Goal: Task Accomplishment & Management: Use online tool/utility

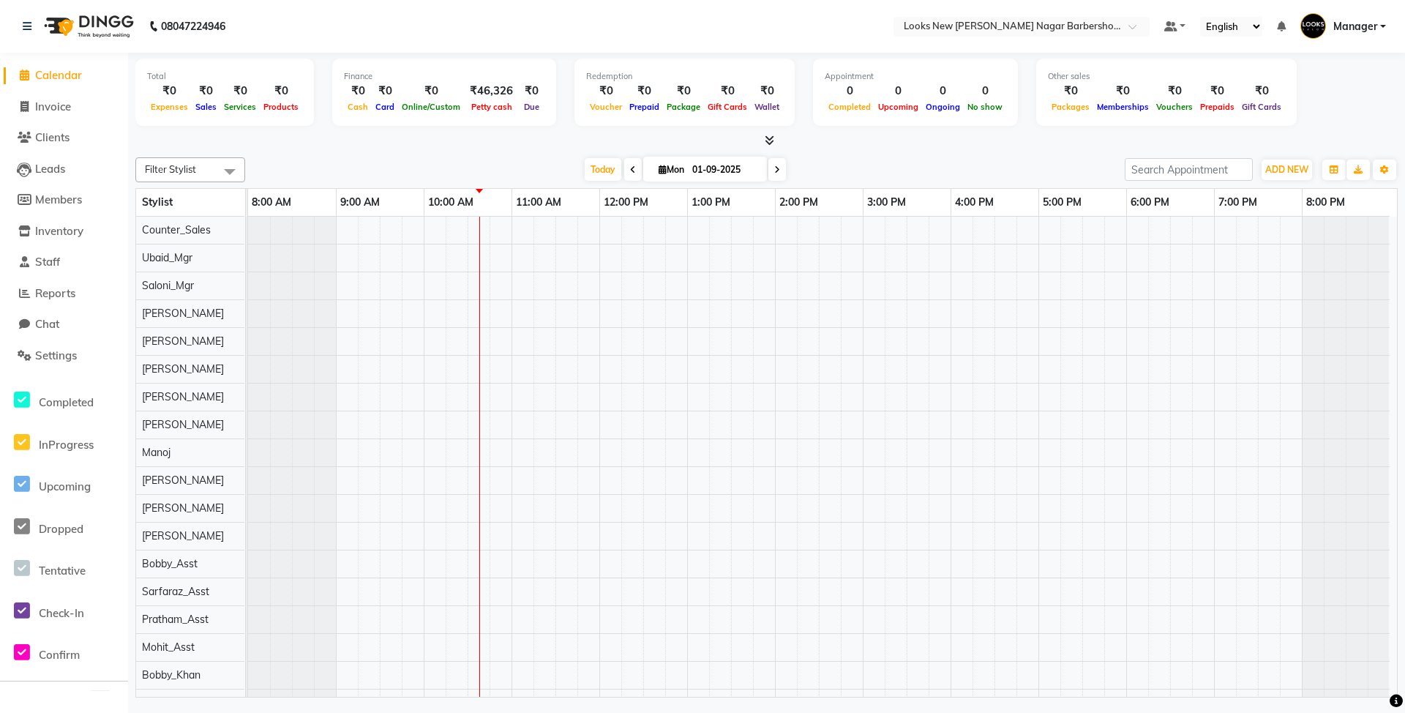
scroll to position [19, 0]
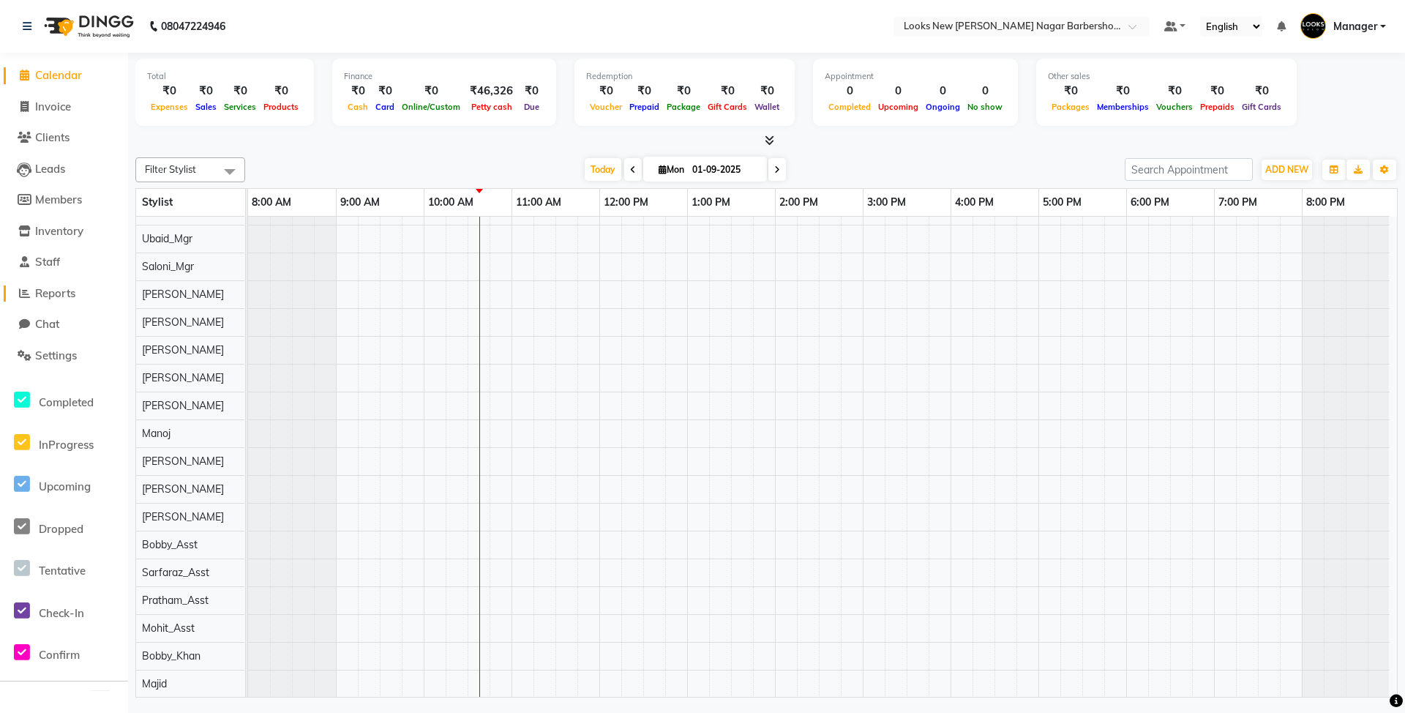
click at [48, 296] on span "Reports" at bounding box center [55, 293] width 40 height 14
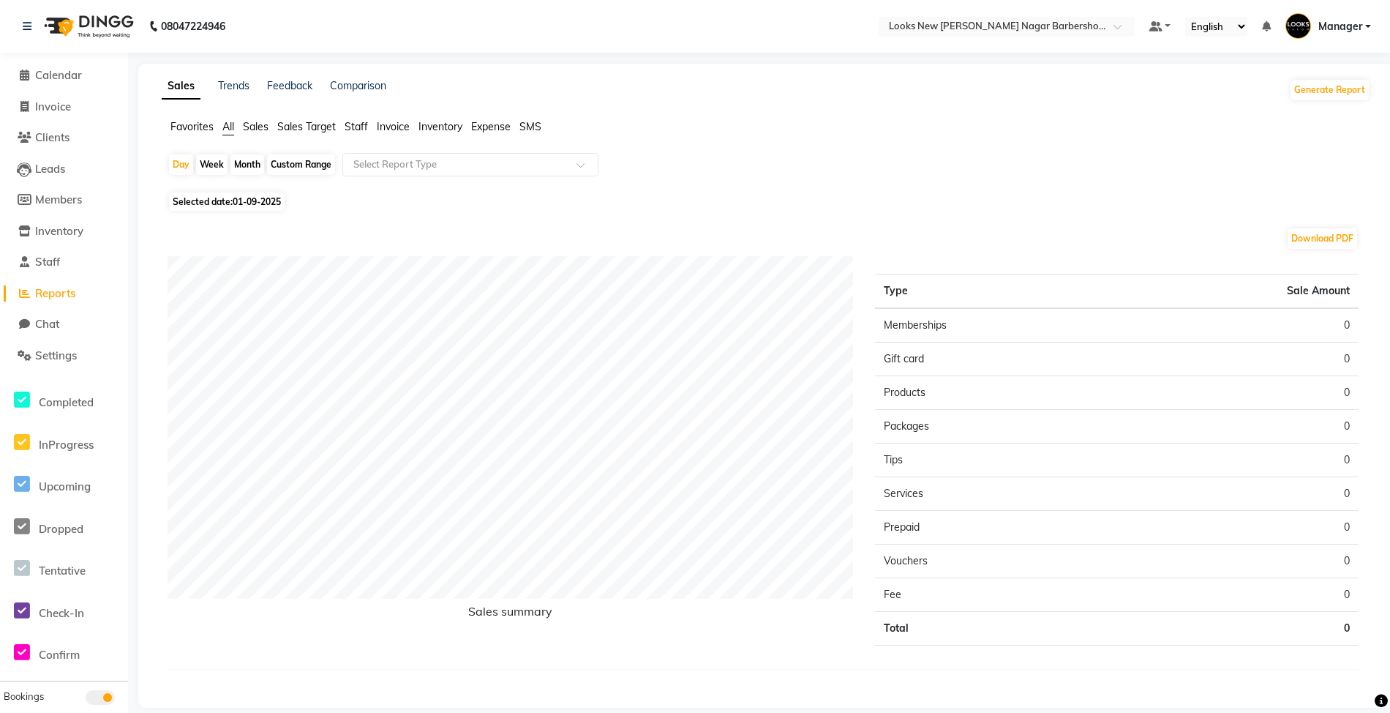
click at [1324, 100] on div "Generate Report" at bounding box center [1329, 89] width 81 height 23
click at [1324, 94] on button "Generate Report" at bounding box center [1330, 90] width 78 height 20
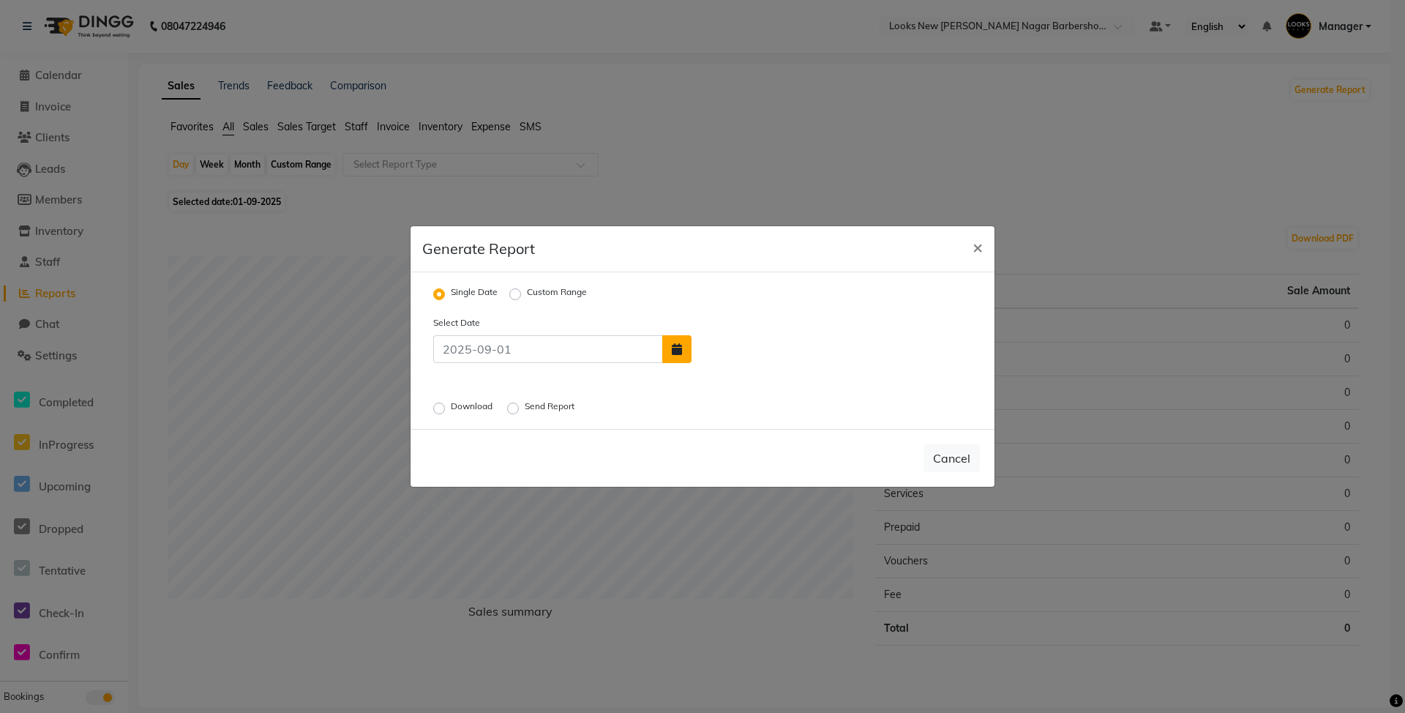
click at [686, 352] on button "button" at bounding box center [676, 349] width 29 height 28
click at [709, 267] on button "Previous month" at bounding box center [706, 266] width 12 height 23
select select "8"
click at [852, 405] on div "31" at bounding box center [848, 407] width 23 height 23
type input "31-08-2025"
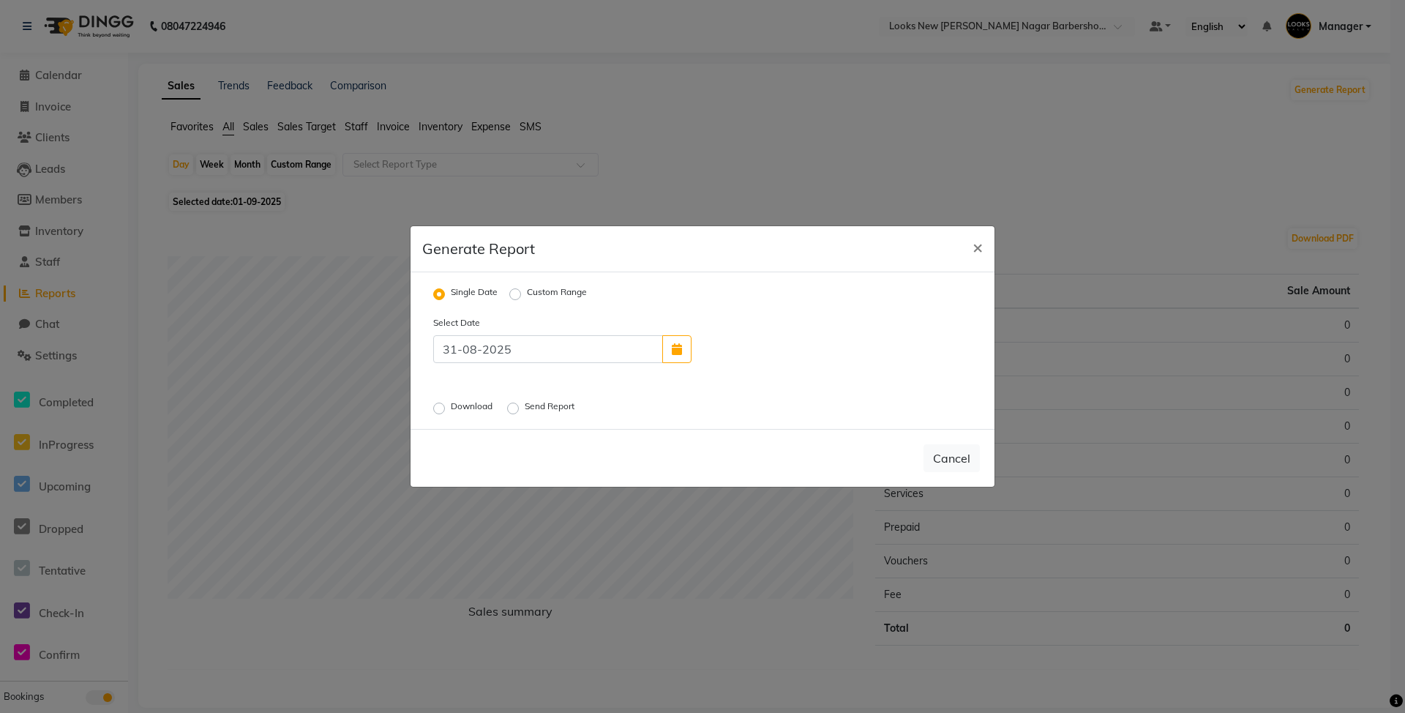
click at [451, 408] on label "Download" at bounding box center [473, 409] width 45 height 18
click at [437, 408] on input "Download" at bounding box center [441, 408] width 10 height 10
radio input "true"
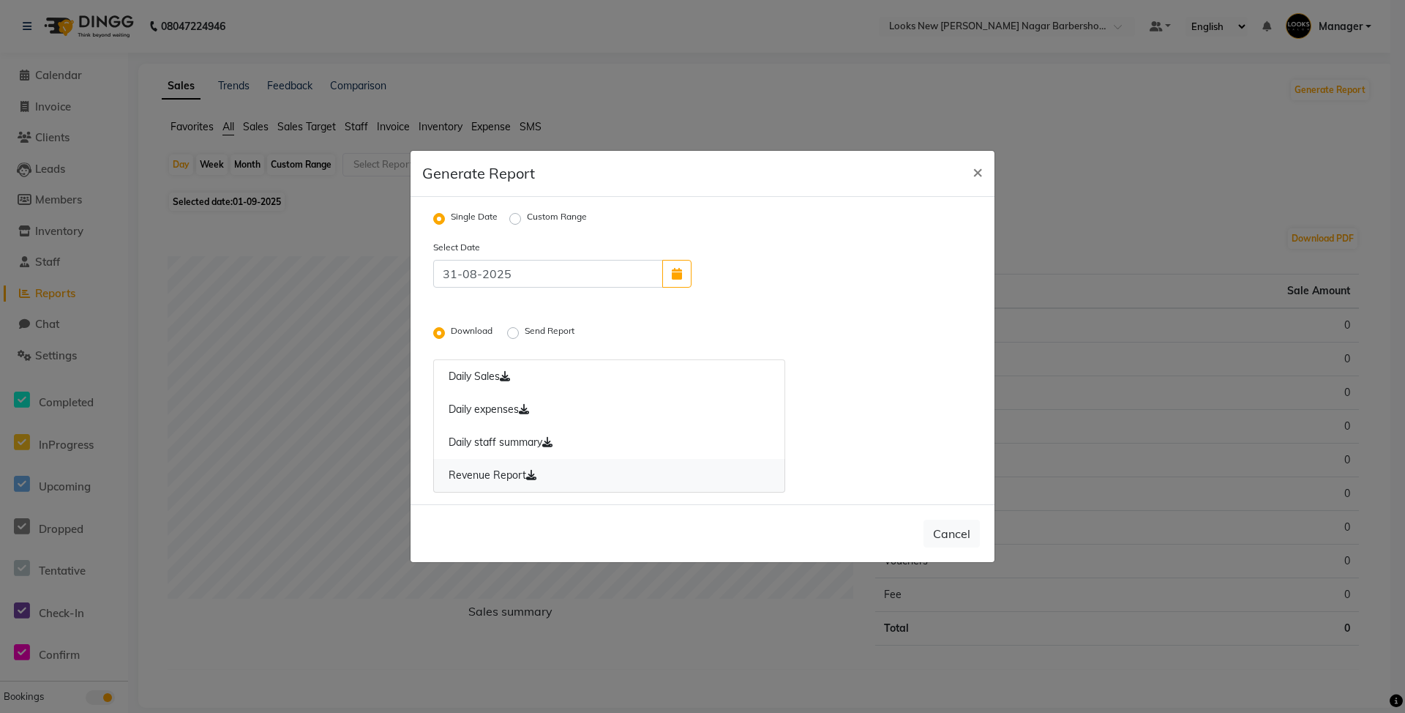
click at [487, 477] on link "Revenue Report" at bounding box center [609, 476] width 352 height 34
click at [498, 408] on link "Daily expenses" at bounding box center [609, 410] width 352 height 34
click at [963, 540] on button "Cancel" at bounding box center [951, 534] width 56 height 28
radio input "false"
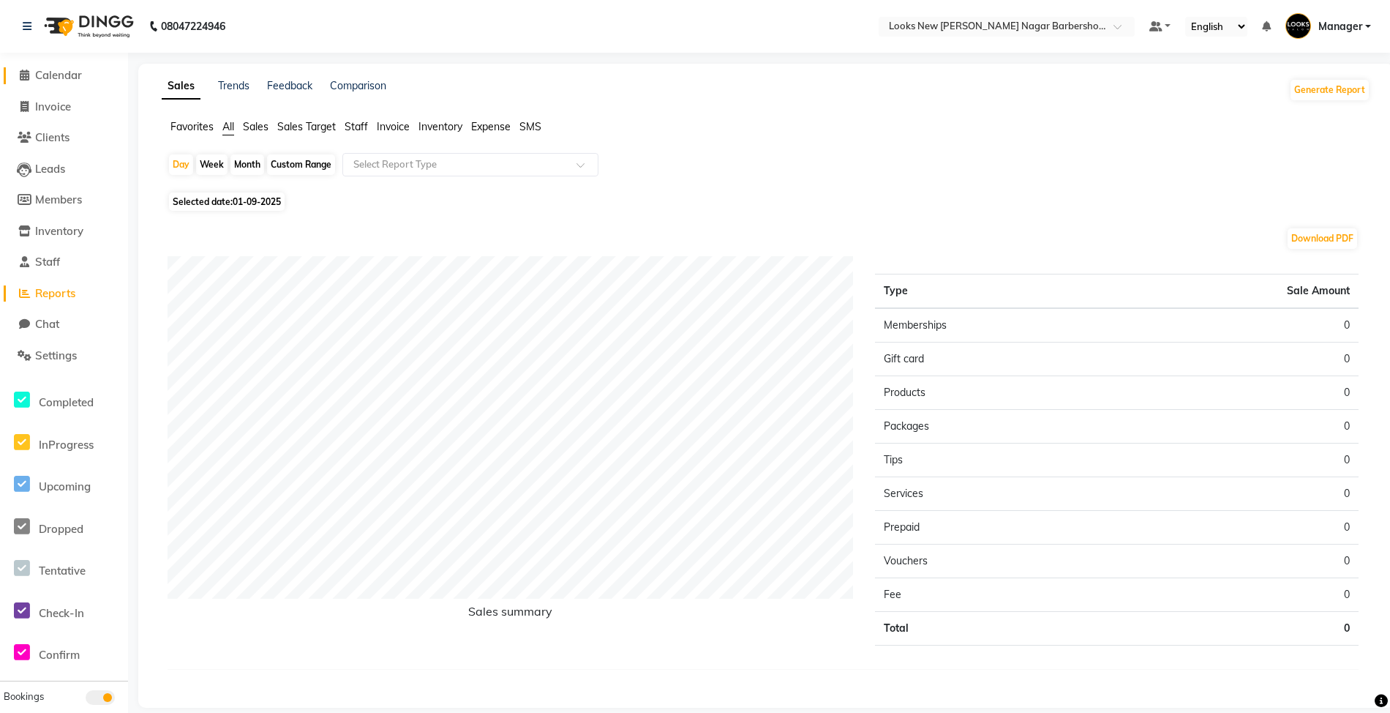
click at [63, 74] on span "Calendar" at bounding box center [58, 75] width 47 height 14
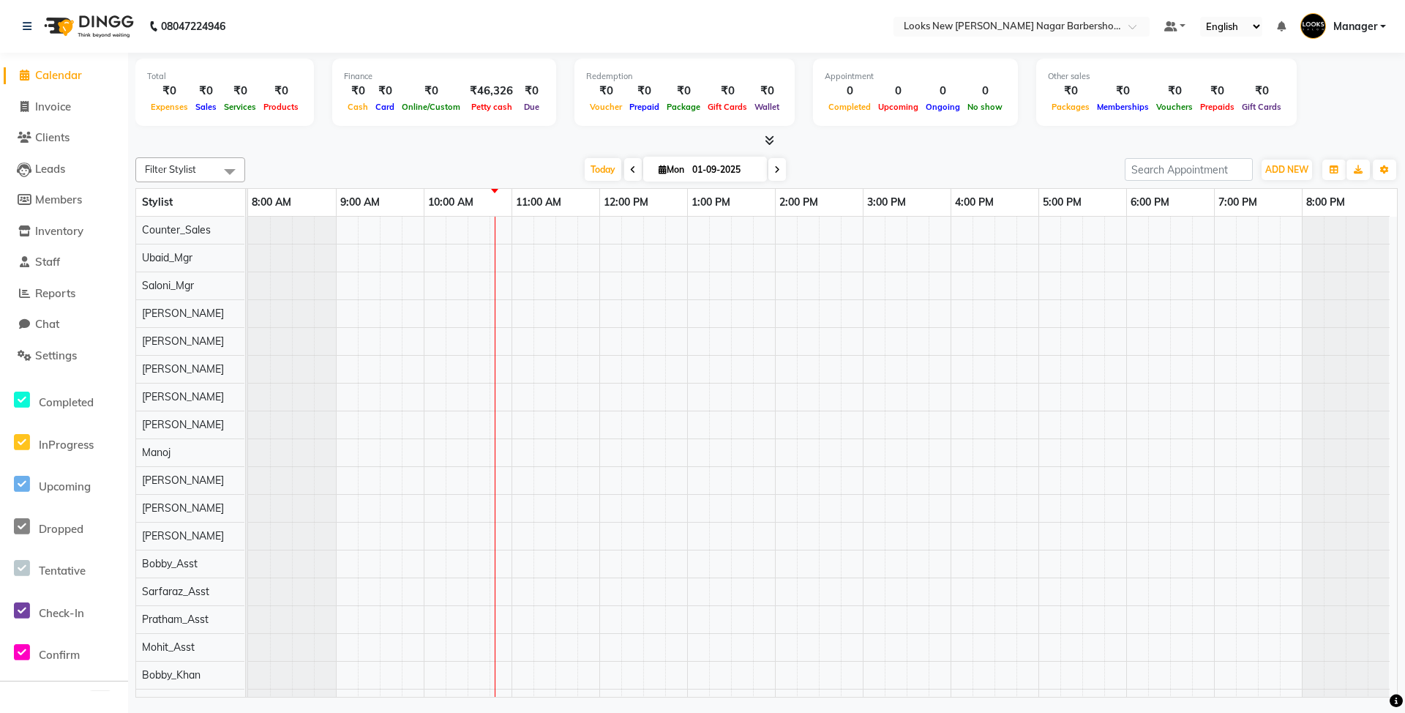
click at [765, 145] on icon at bounding box center [770, 140] width 10 height 11
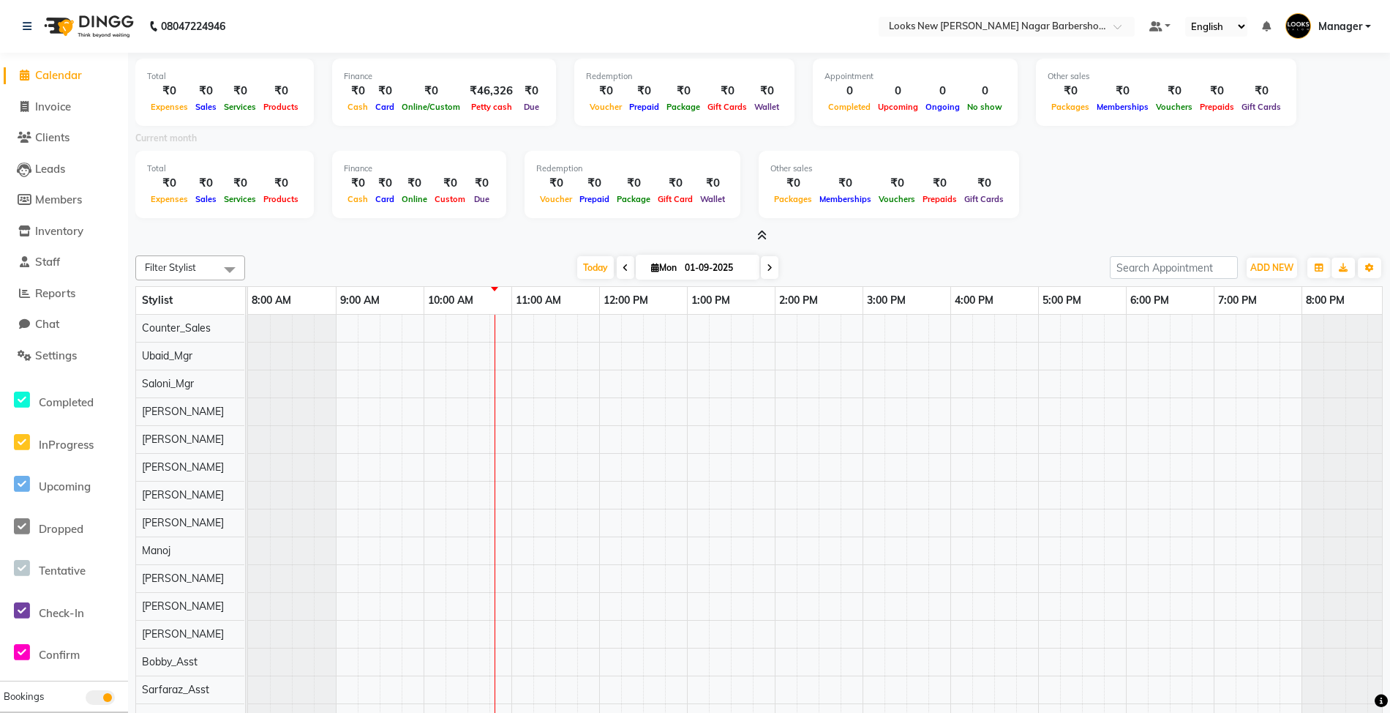
click at [764, 236] on icon at bounding box center [762, 235] width 10 height 11
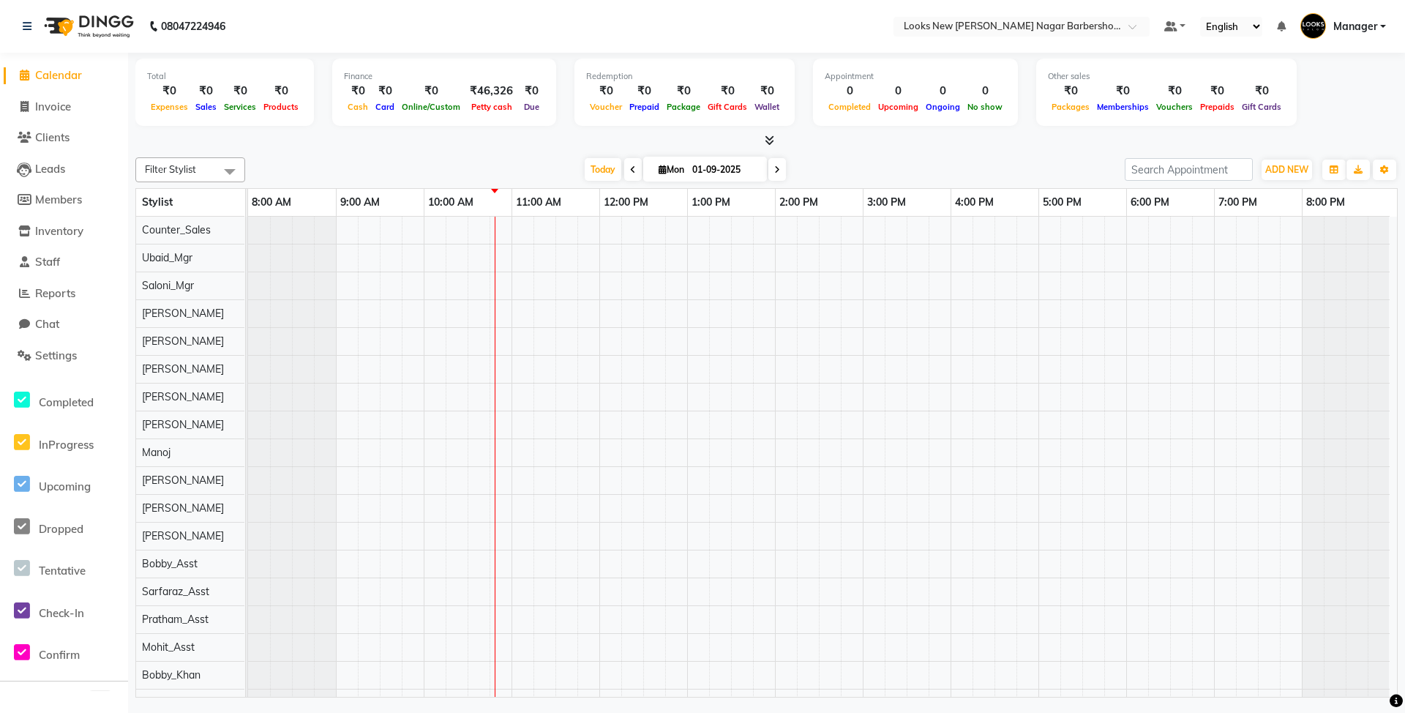
click at [768, 145] on icon at bounding box center [770, 140] width 10 height 11
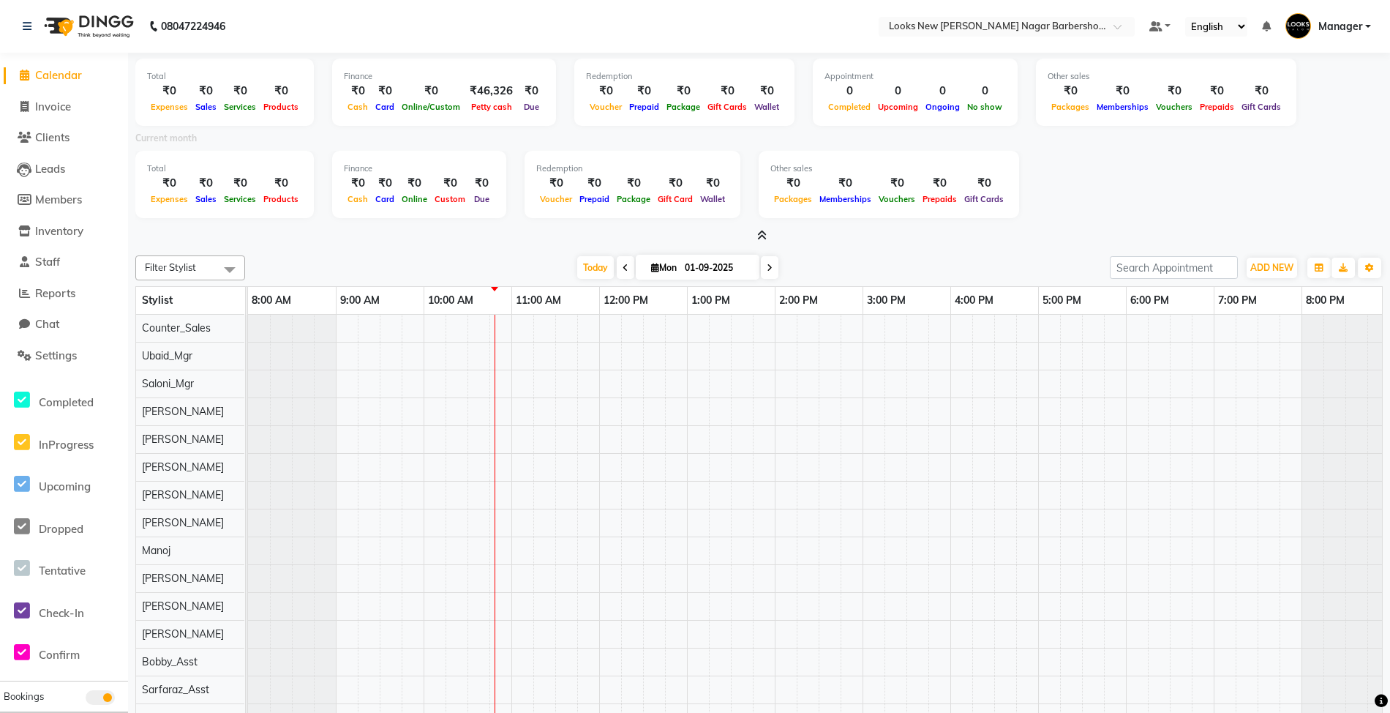
click at [762, 241] on icon at bounding box center [762, 235] width 10 height 11
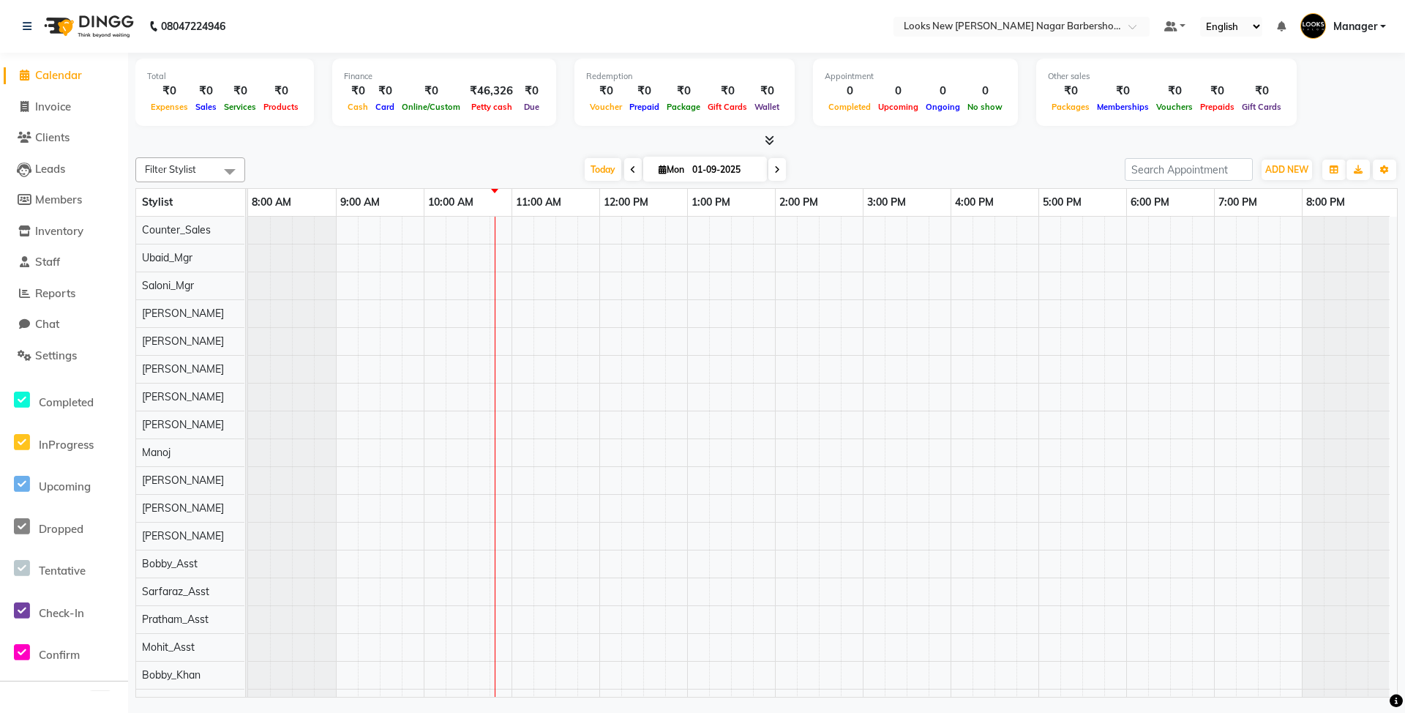
click at [820, 157] on div "Filter Stylist Select All Aakash_Pdct [PERSON_NAME] [PERSON_NAME] [PERSON_NAME]…" at bounding box center [766, 169] width 1262 height 25
click at [56, 112] on span "Invoice" at bounding box center [53, 107] width 36 height 14
select select "service"
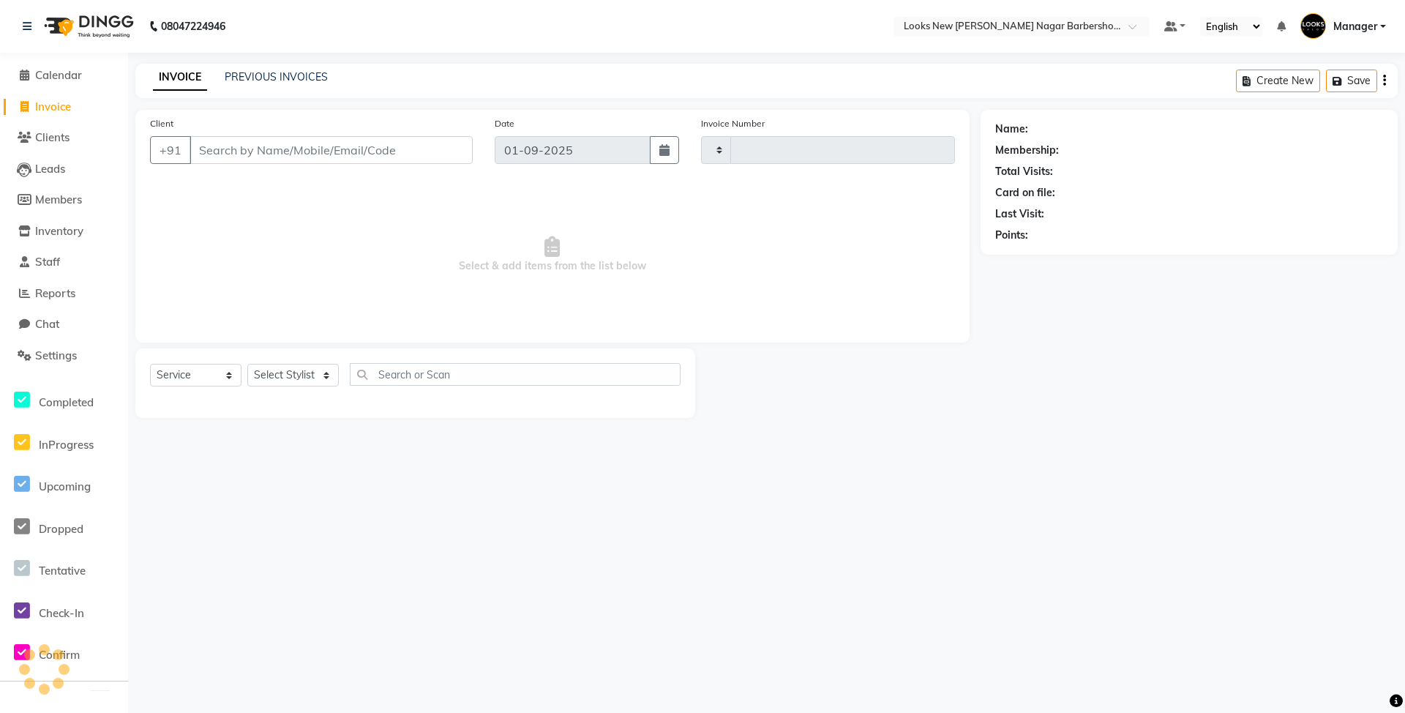
type input "6888"
select select "8705"
click at [60, 80] on span "Calendar" at bounding box center [58, 75] width 47 height 14
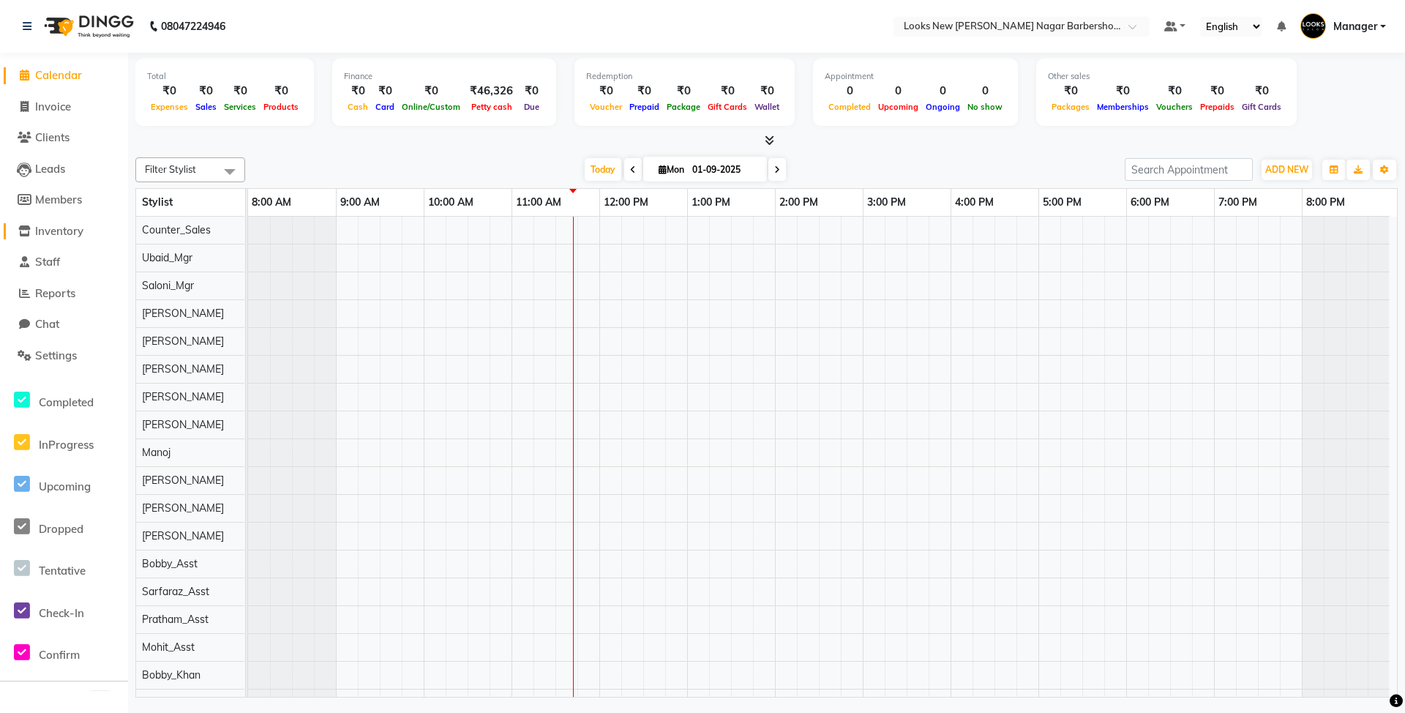
click at [69, 229] on span "Inventory" at bounding box center [59, 231] width 48 height 14
select select
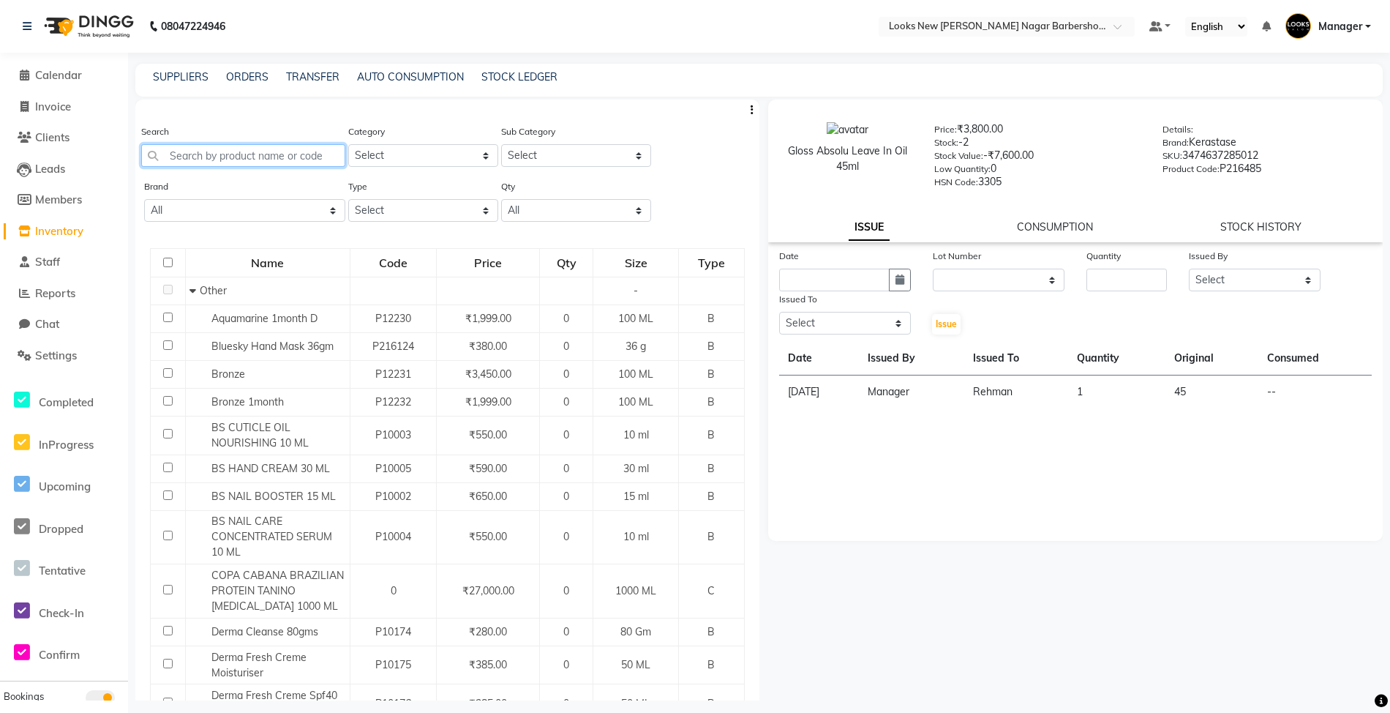
click at [307, 158] on input "text" at bounding box center [243, 155] width 204 height 23
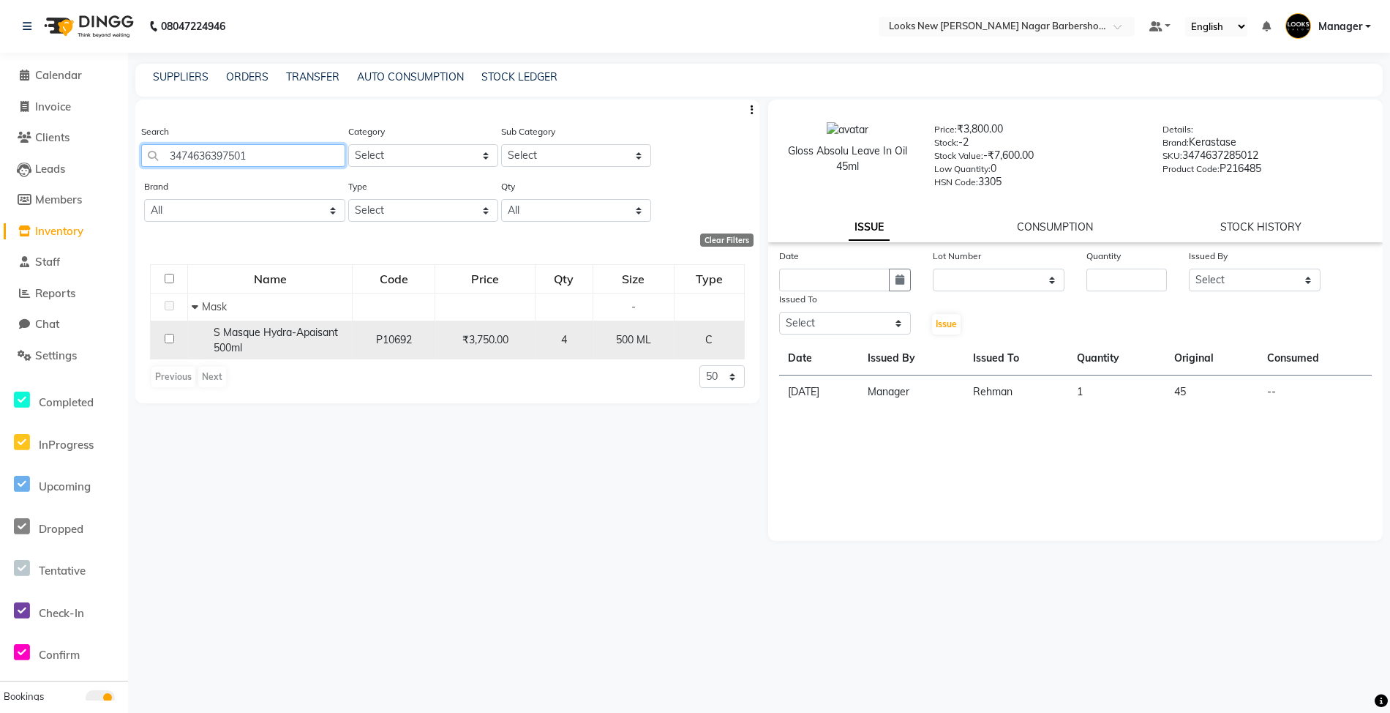
type input "3474636397501"
click at [165, 343] on td at bounding box center [169, 339] width 37 height 39
click at [179, 340] on td at bounding box center [169, 339] width 37 height 39
click at [168, 338] on input "checkbox" at bounding box center [170, 339] width 10 height 10
checkbox input "true"
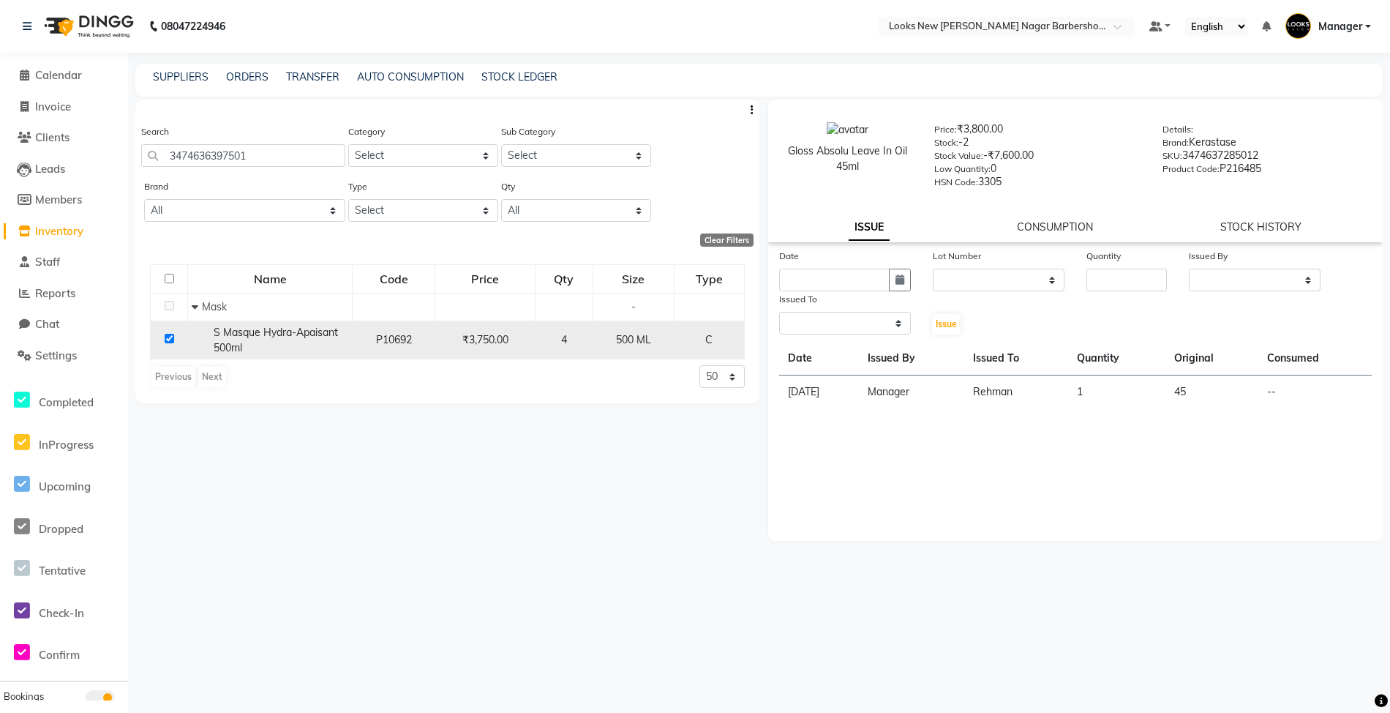
select select
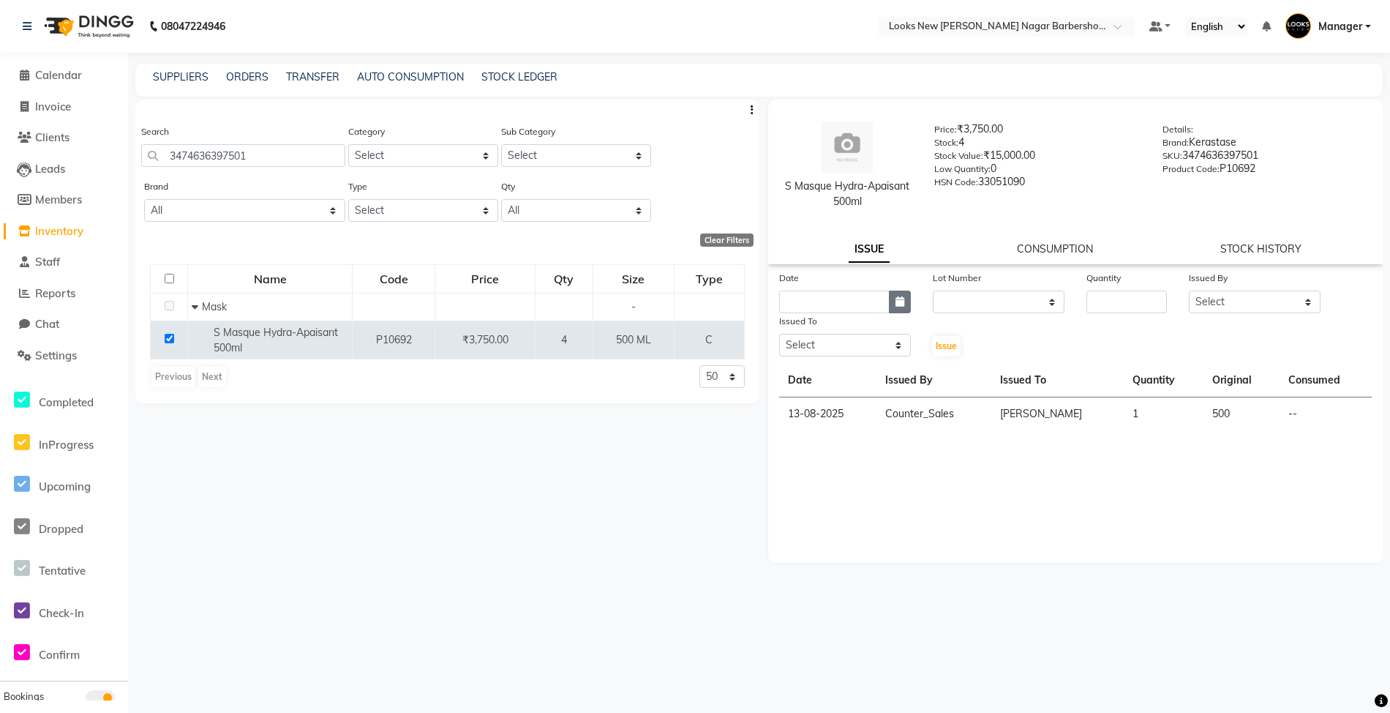
click at [907, 304] on button "button" at bounding box center [900, 301] width 22 height 23
select select "9"
select select "2025"
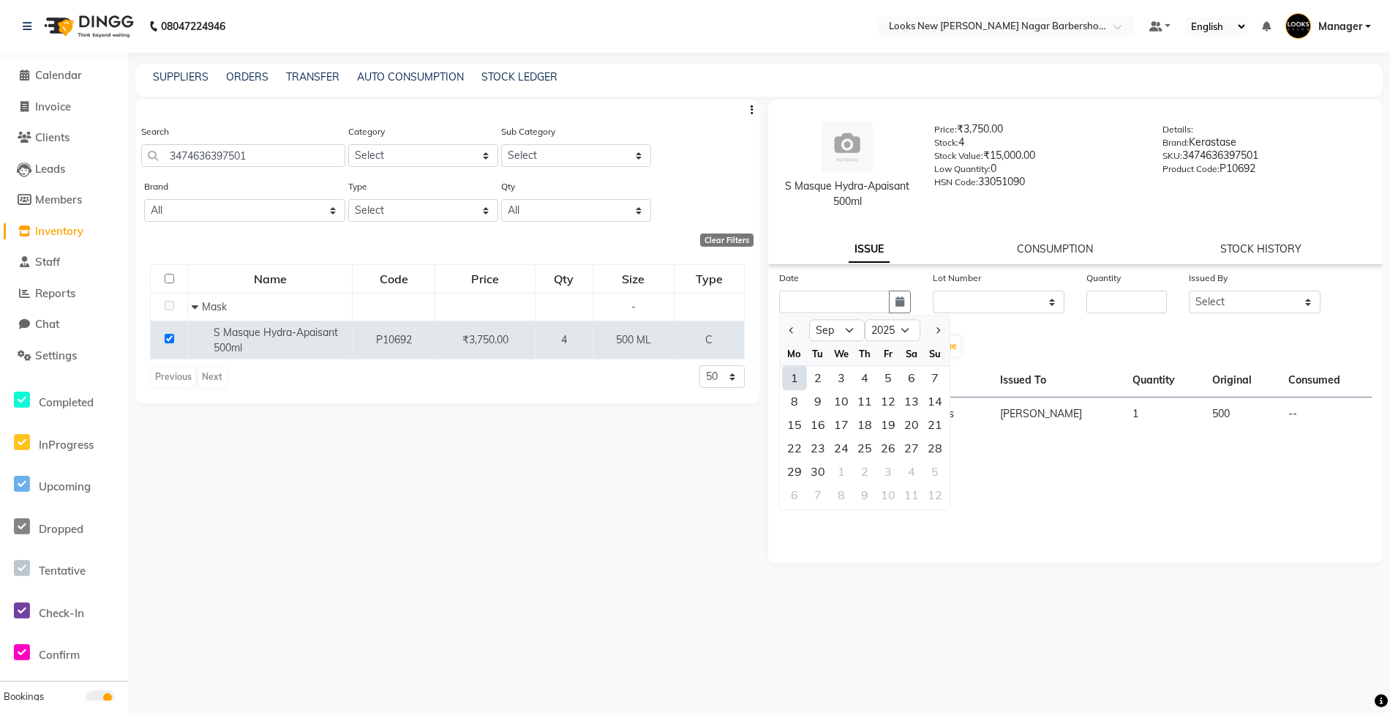
click at [788, 378] on div "1" at bounding box center [794, 377] width 23 height 23
type input "01-09-2025"
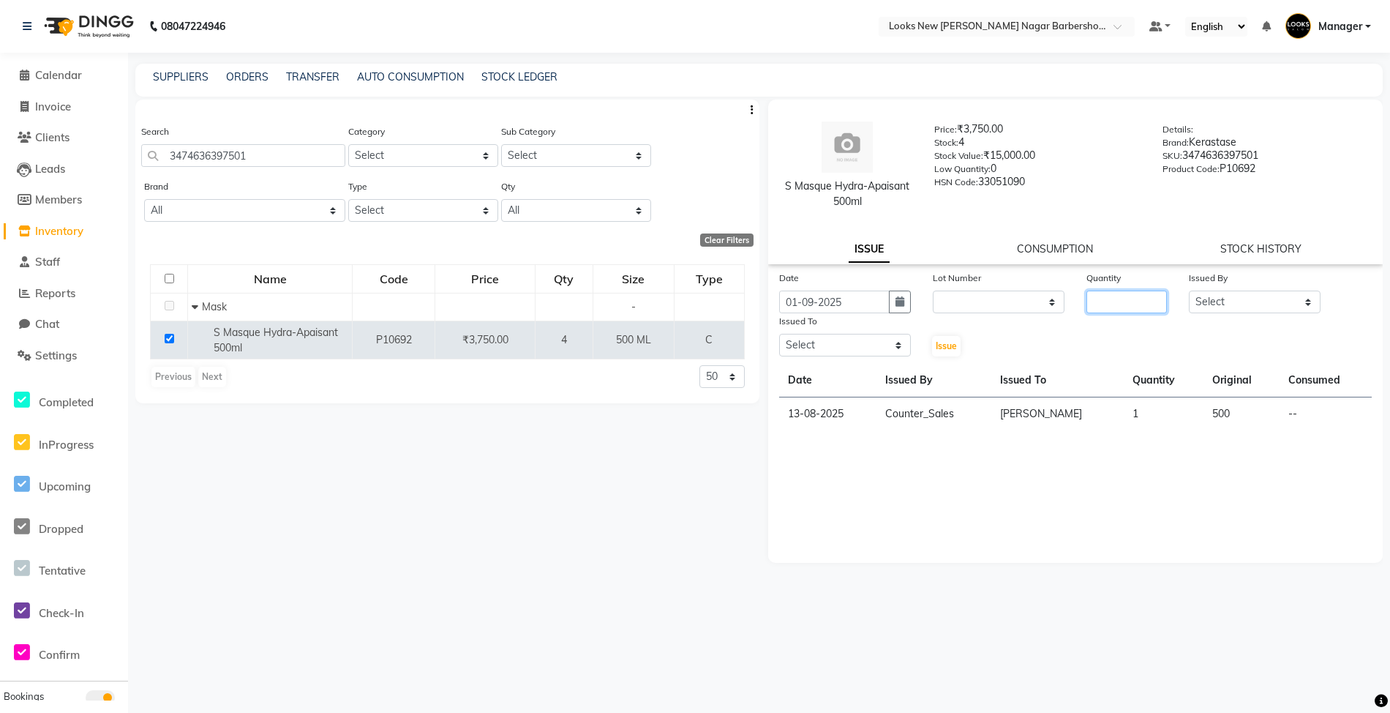
click at [1119, 300] on input "number" at bounding box center [1127, 301] width 80 height 23
type input "1"
click at [1234, 303] on select "Select Aakash_Pdct [PERSON_NAME] [PERSON_NAME] [PERSON_NAME] Counter_Sales [PER…" at bounding box center [1255, 301] width 132 height 23
select select "87137"
click at [1189, 290] on select "Select Aakash_Pdct [PERSON_NAME] [PERSON_NAME] [PERSON_NAME] Counter_Sales [PER…" at bounding box center [1255, 301] width 132 height 23
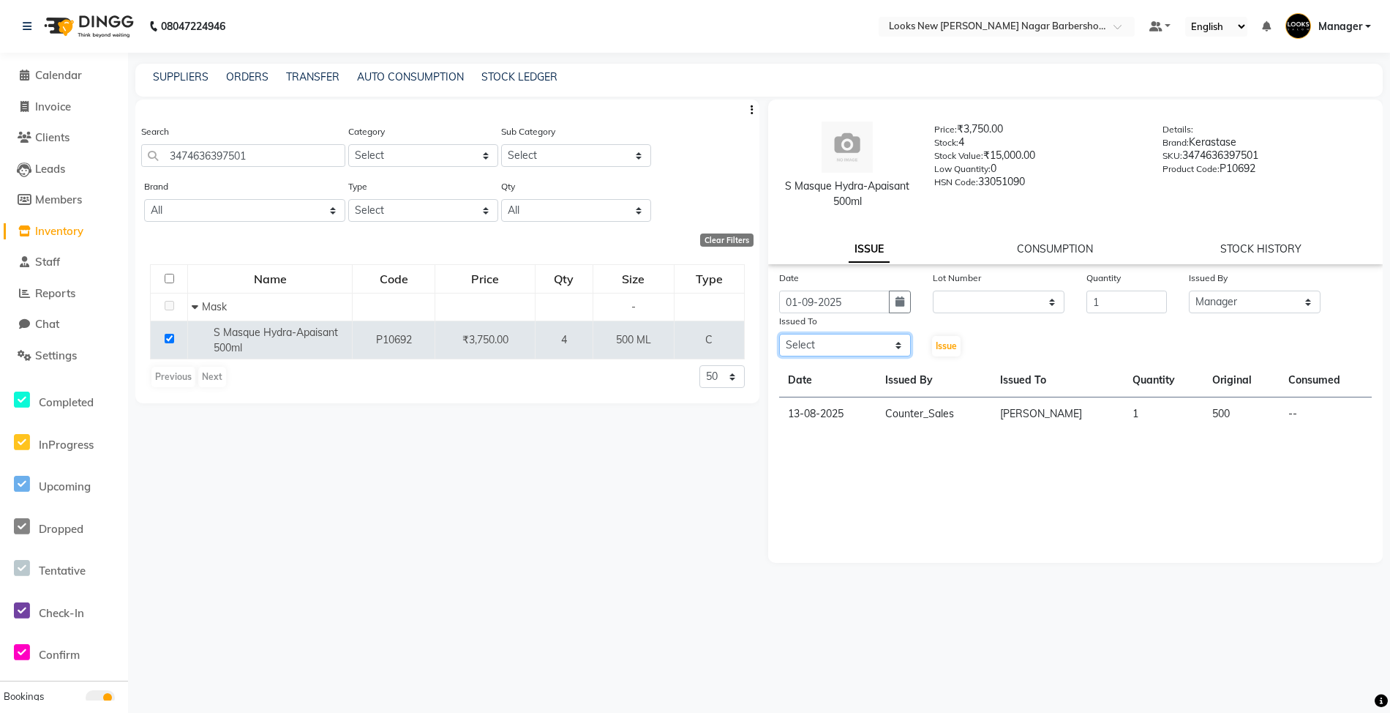
drag, startPoint x: 878, startPoint y: 342, endPoint x: 888, endPoint y: 341, distance: 10.3
click at [878, 342] on select "Select Aakash_Pdct [PERSON_NAME] [PERSON_NAME] [PERSON_NAME] Counter_Sales [PER…" at bounding box center [845, 345] width 132 height 23
select select "87339"
click at [779, 334] on select "Select Aakash_Pdct [PERSON_NAME] [PERSON_NAME] [PERSON_NAME] Counter_Sales [PER…" at bounding box center [845, 345] width 132 height 23
click at [944, 341] on span "Issue" at bounding box center [946, 345] width 21 height 11
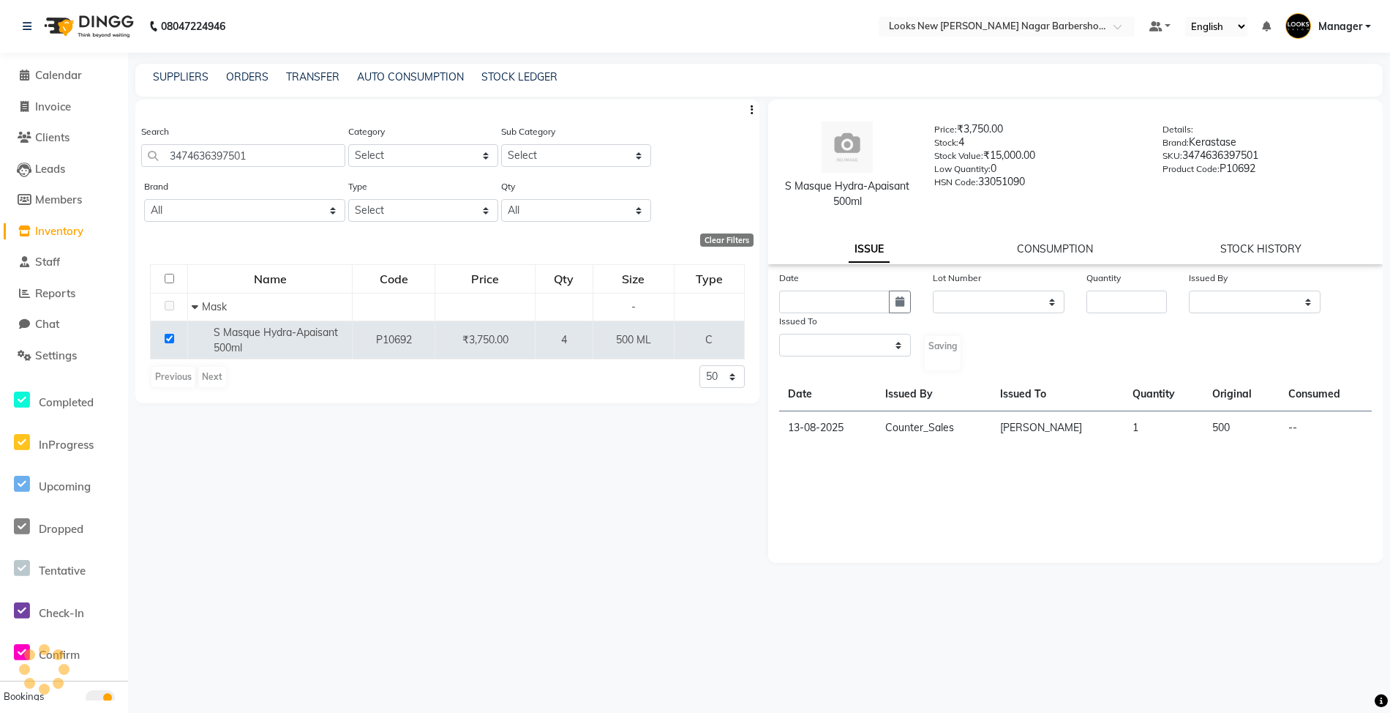
select select
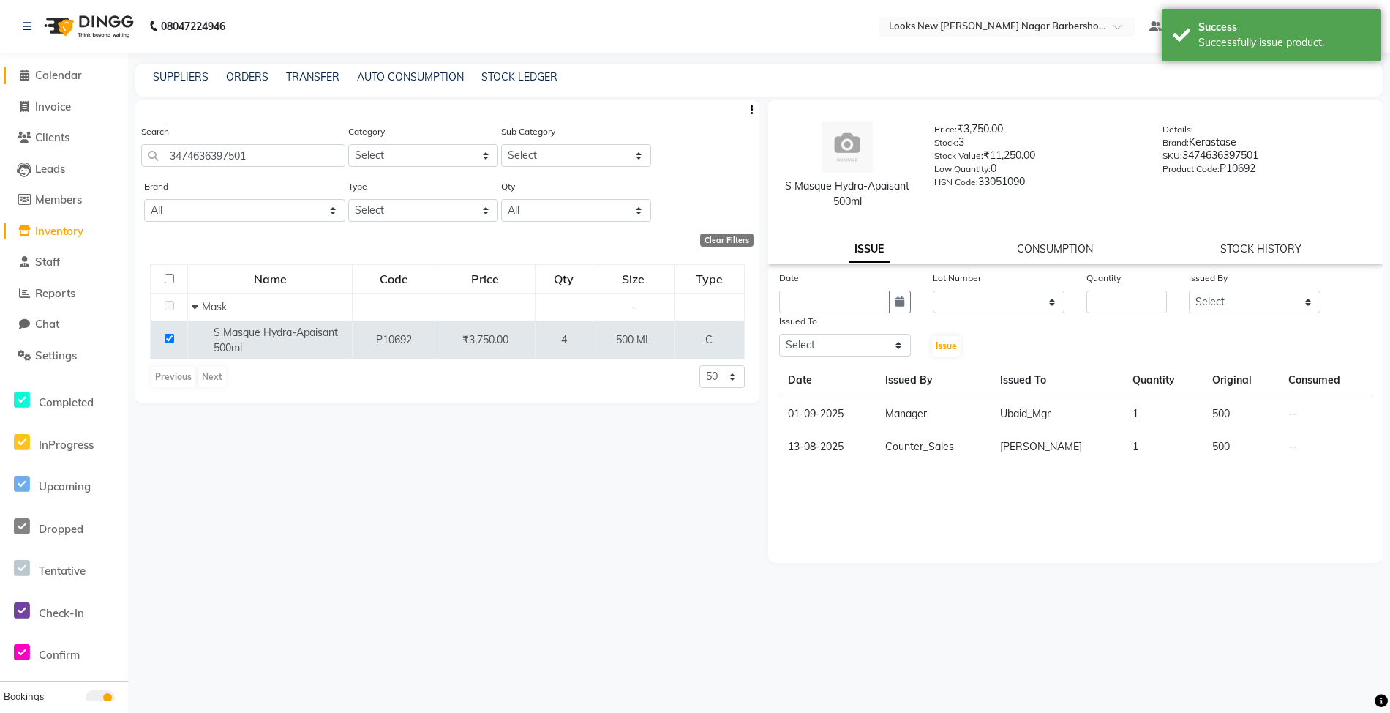
click at [63, 70] on span "Calendar" at bounding box center [58, 75] width 47 height 14
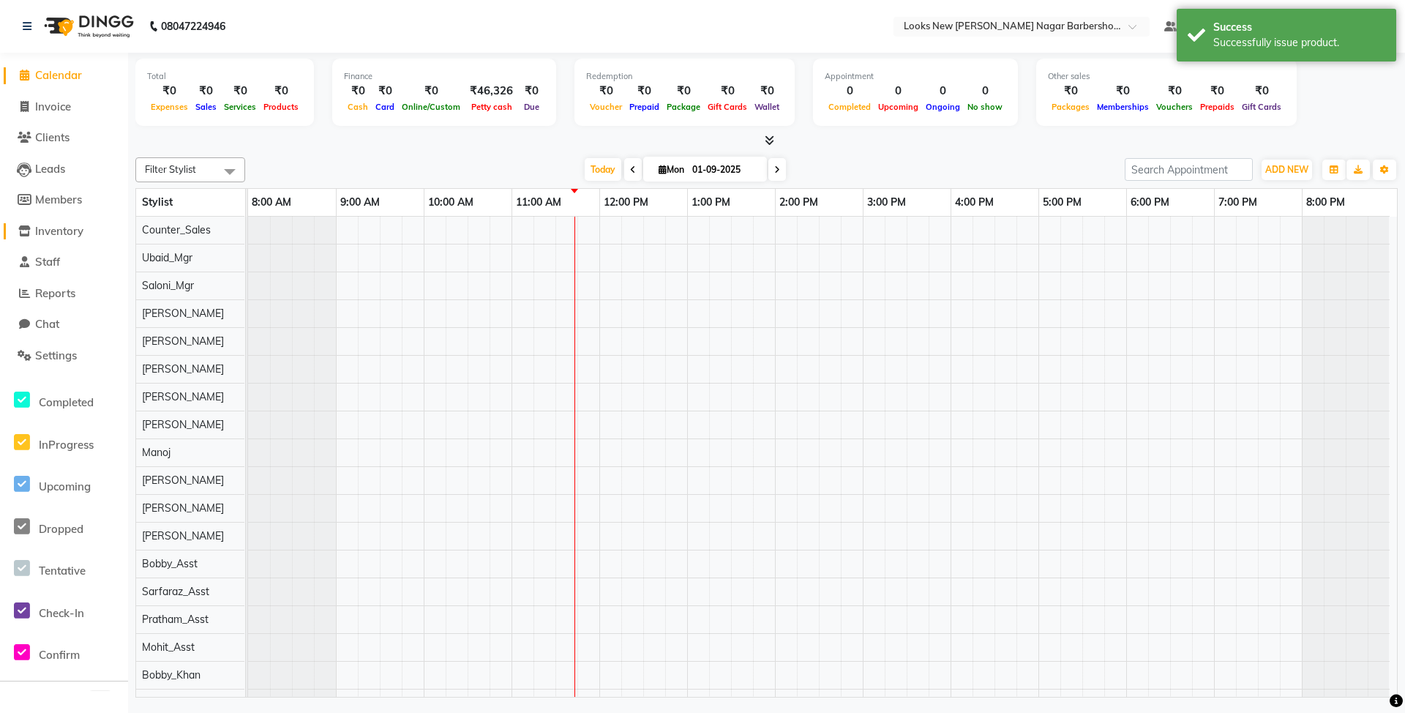
click at [70, 231] on span "Inventory" at bounding box center [59, 231] width 48 height 14
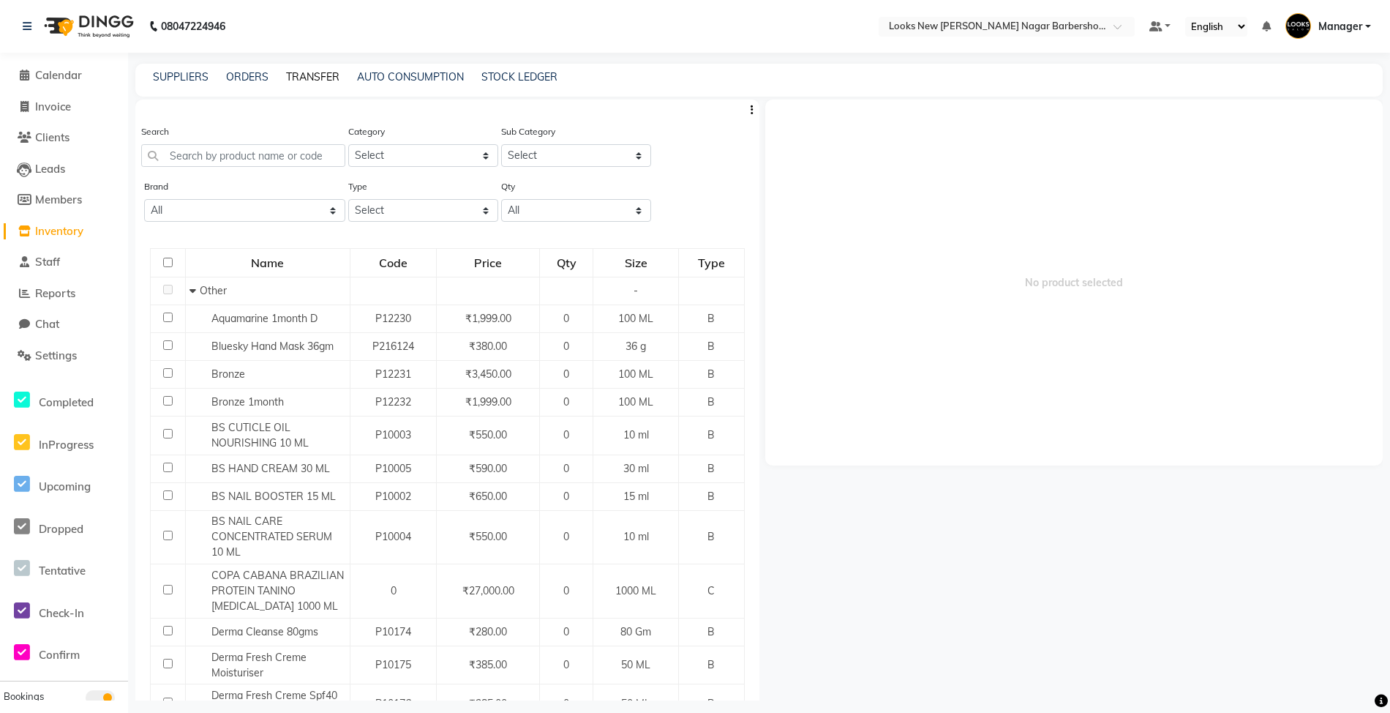
click at [312, 79] on link "TRANSFER" at bounding box center [312, 76] width 53 height 13
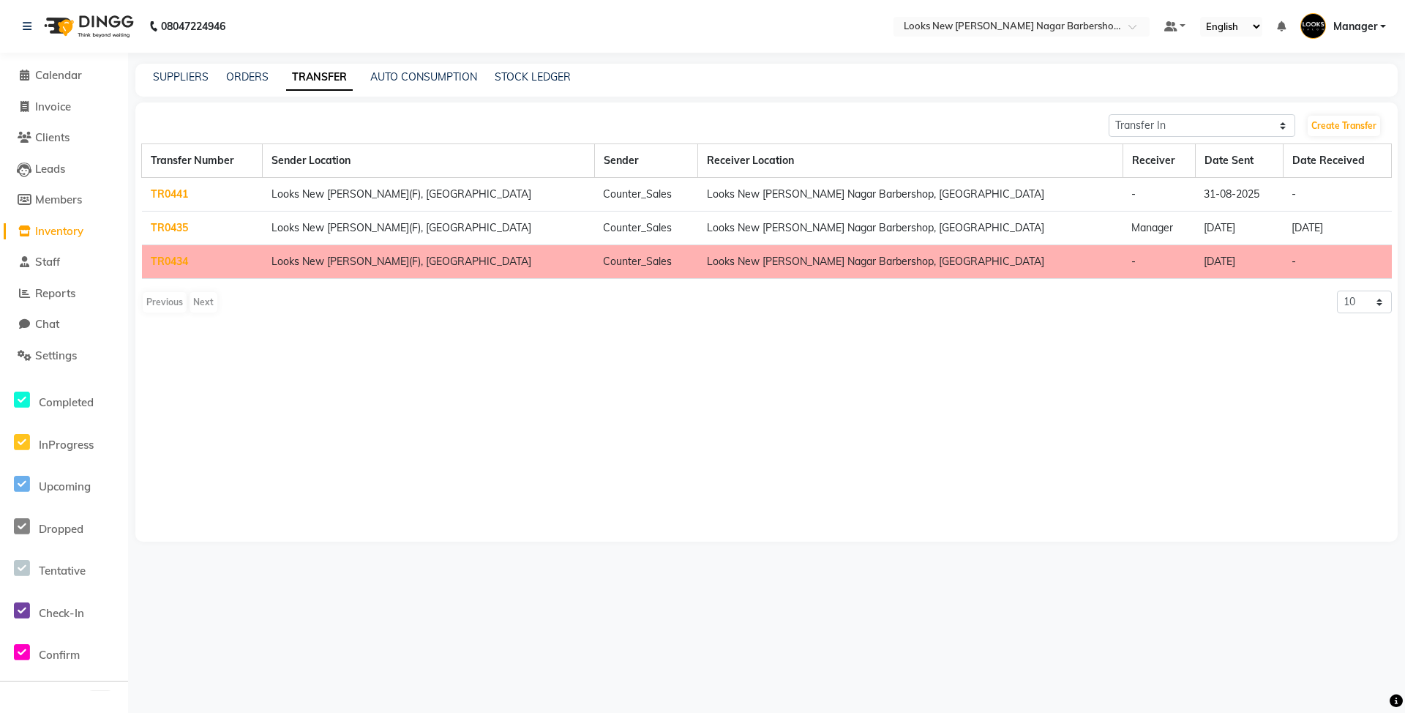
click at [173, 190] on link "TR0441" at bounding box center [169, 193] width 37 height 13
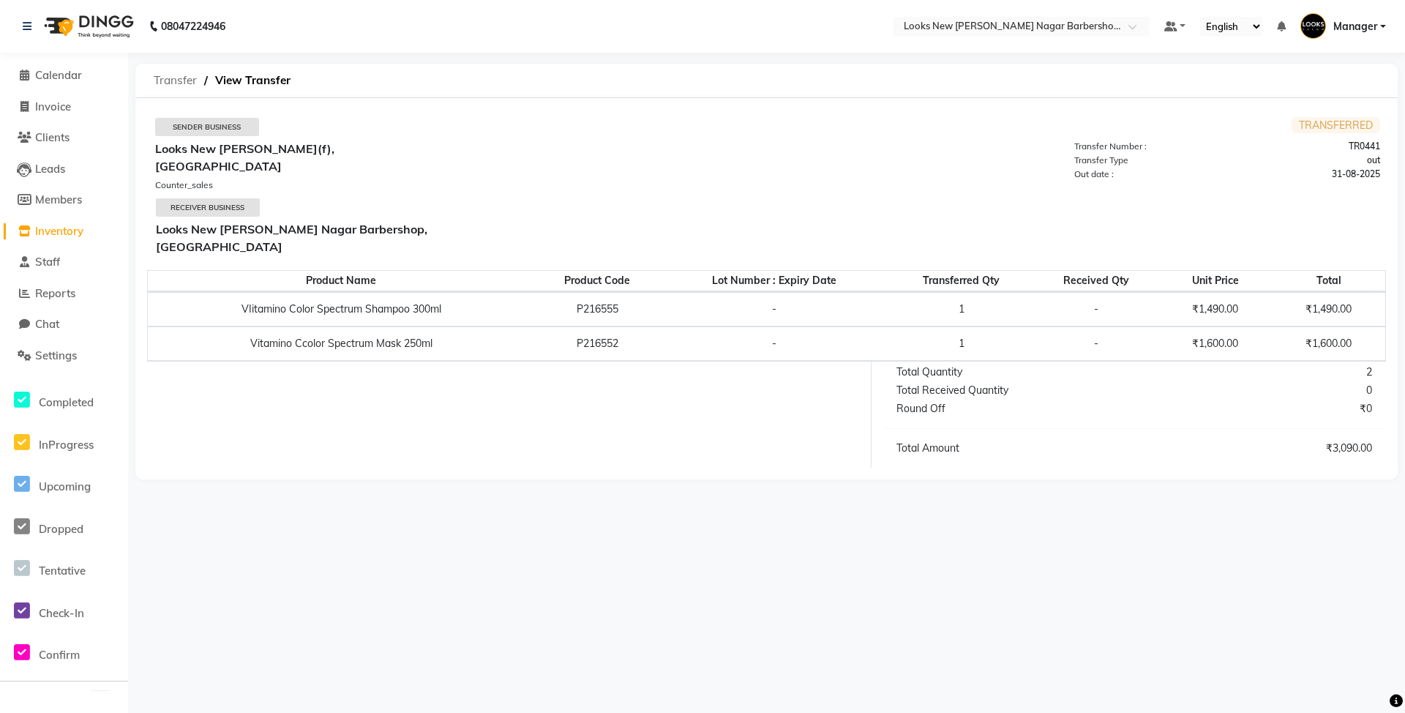
click at [171, 78] on span "Transfer" at bounding box center [175, 80] width 58 height 26
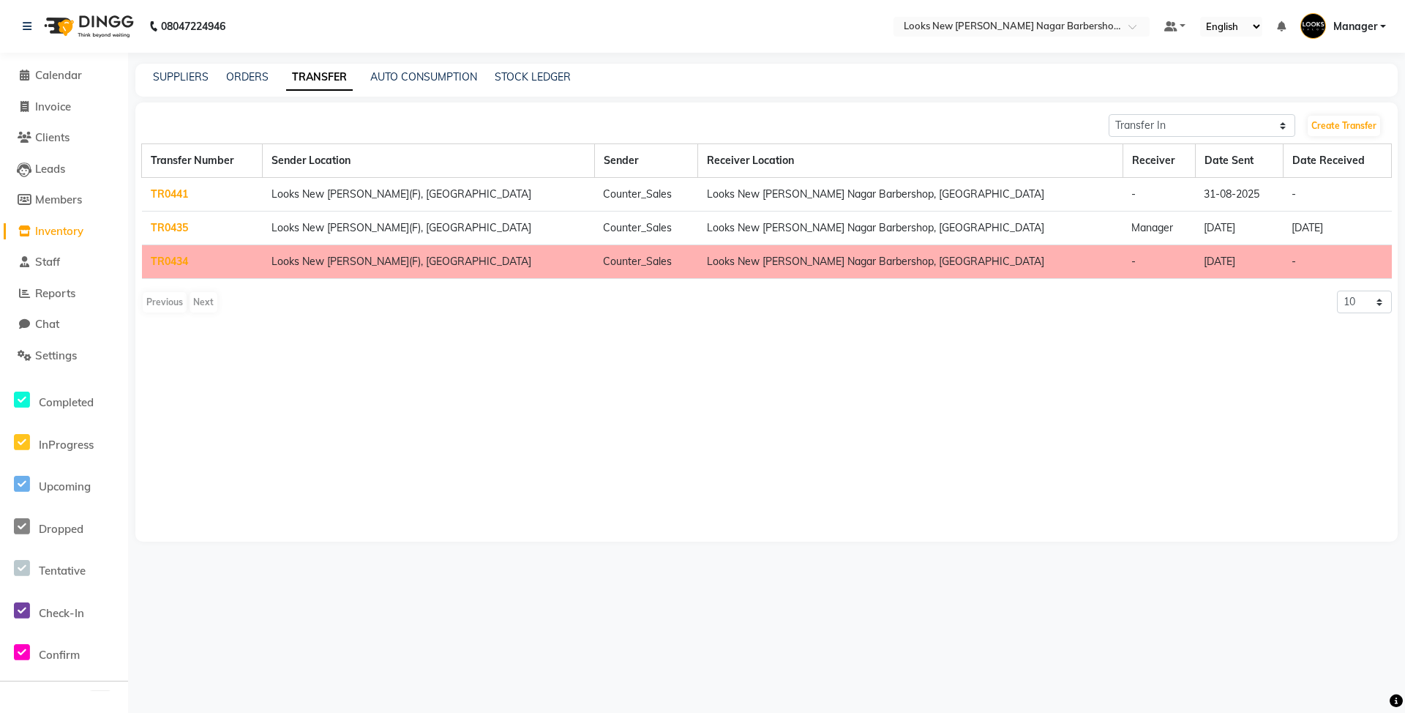
click at [161, 225] on link "TR0435" at bounding box center [169, 227] width 37 height 13
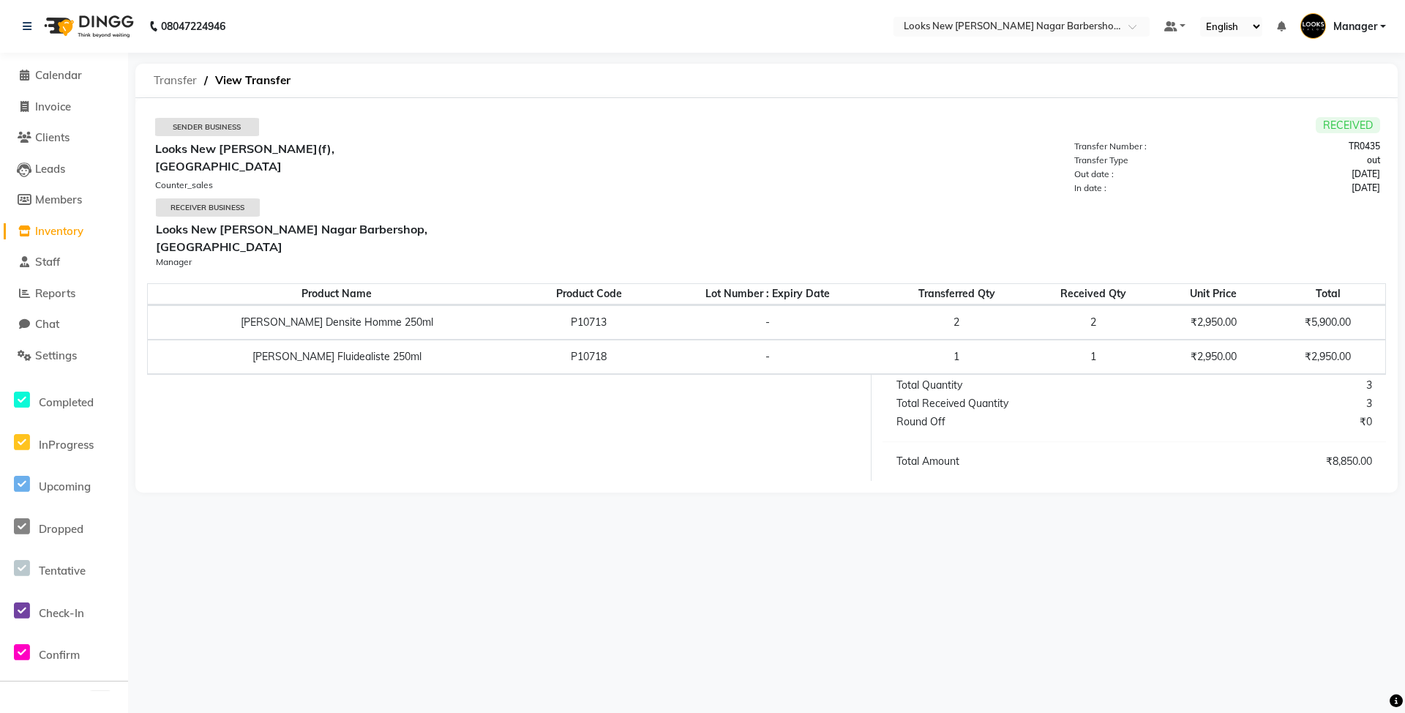
click at [170, 80] on span "Transfer" at bounding box center [175, 80] width 58 height 26
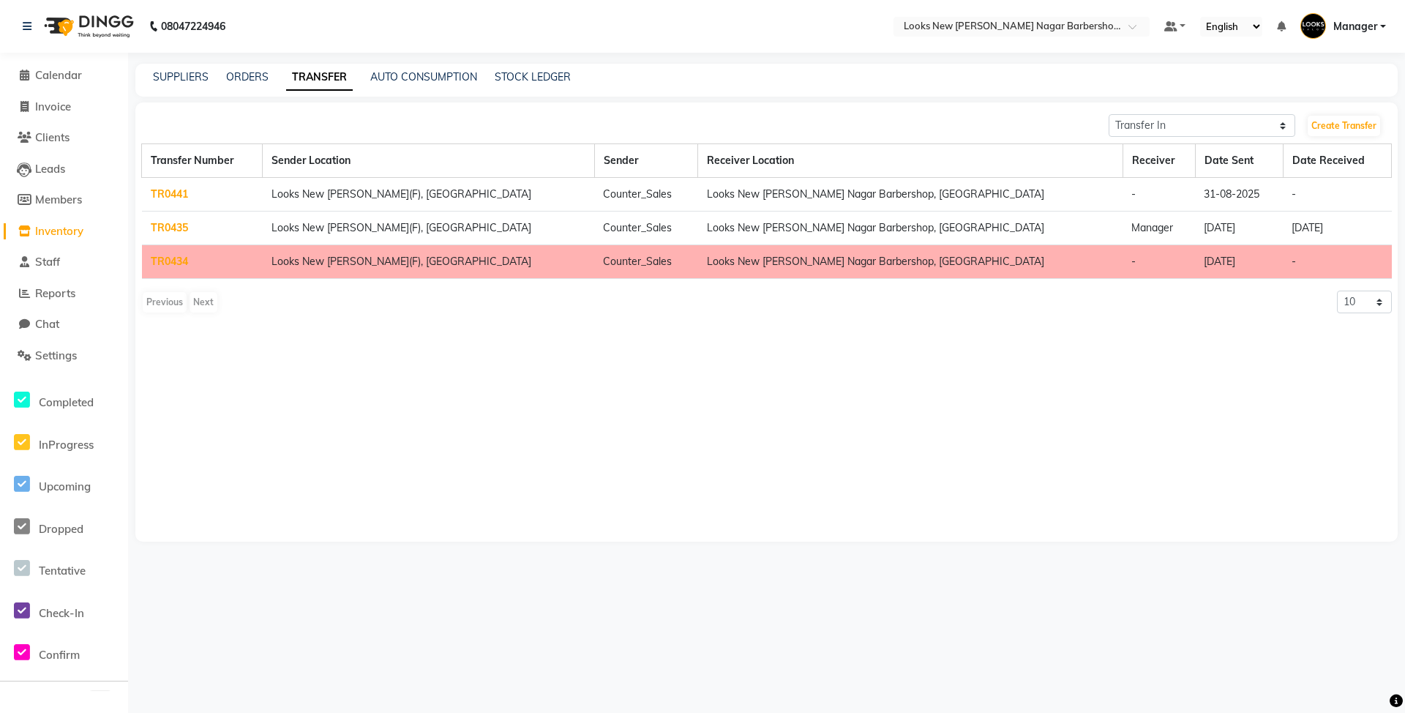
click at [177, 258] on link "TR0434" at bounding box center [169, 261] width 37 height 13
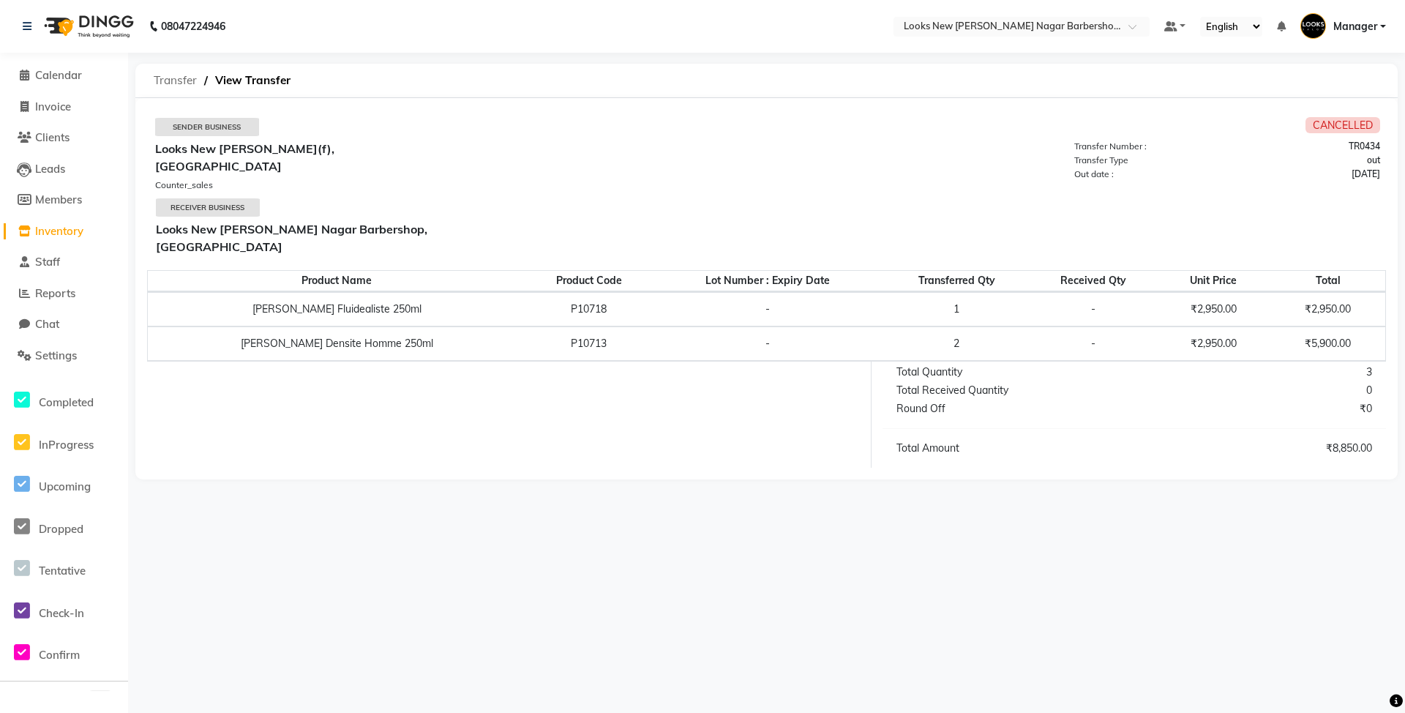
click at [176, 80] on span "Transfer" at bounding box center [175, 80] width 58 height 26
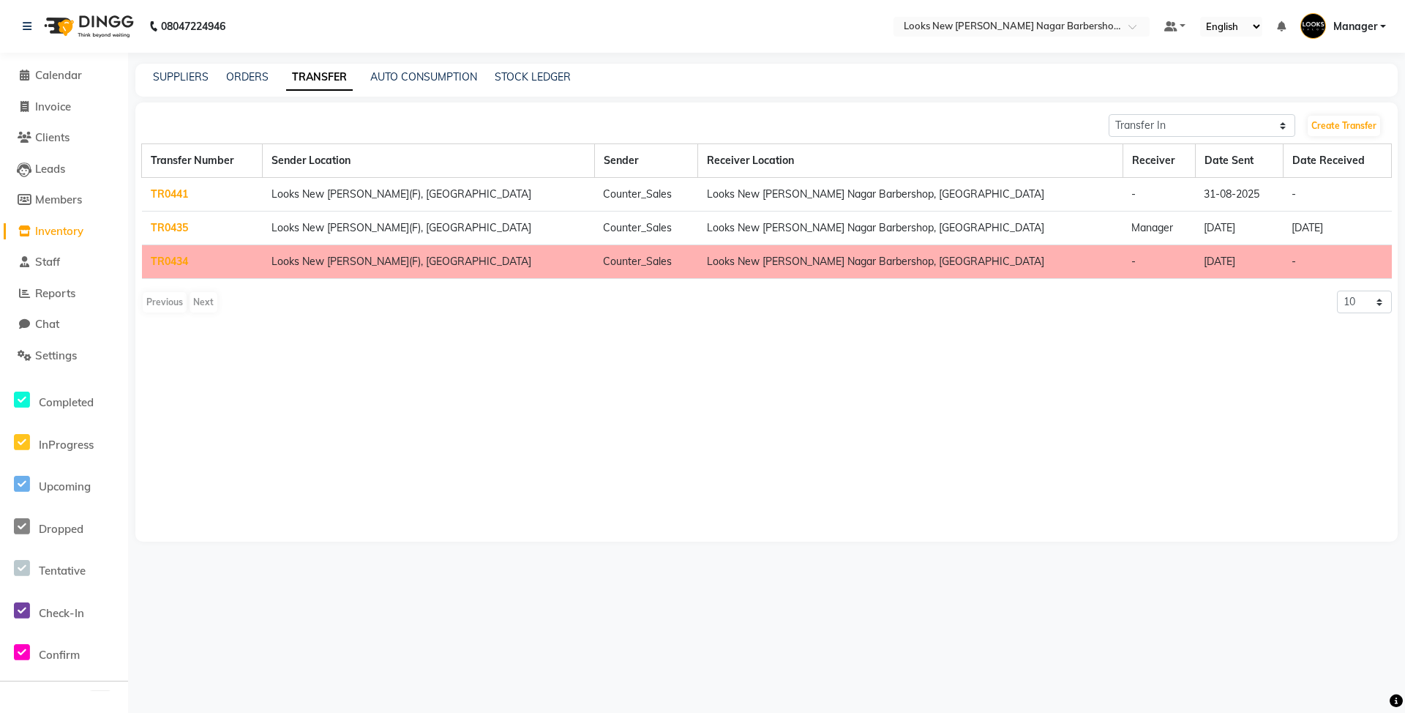
click at [165, 221] on link "TR0435" at bounding box center [169, 227] width 37 height 13
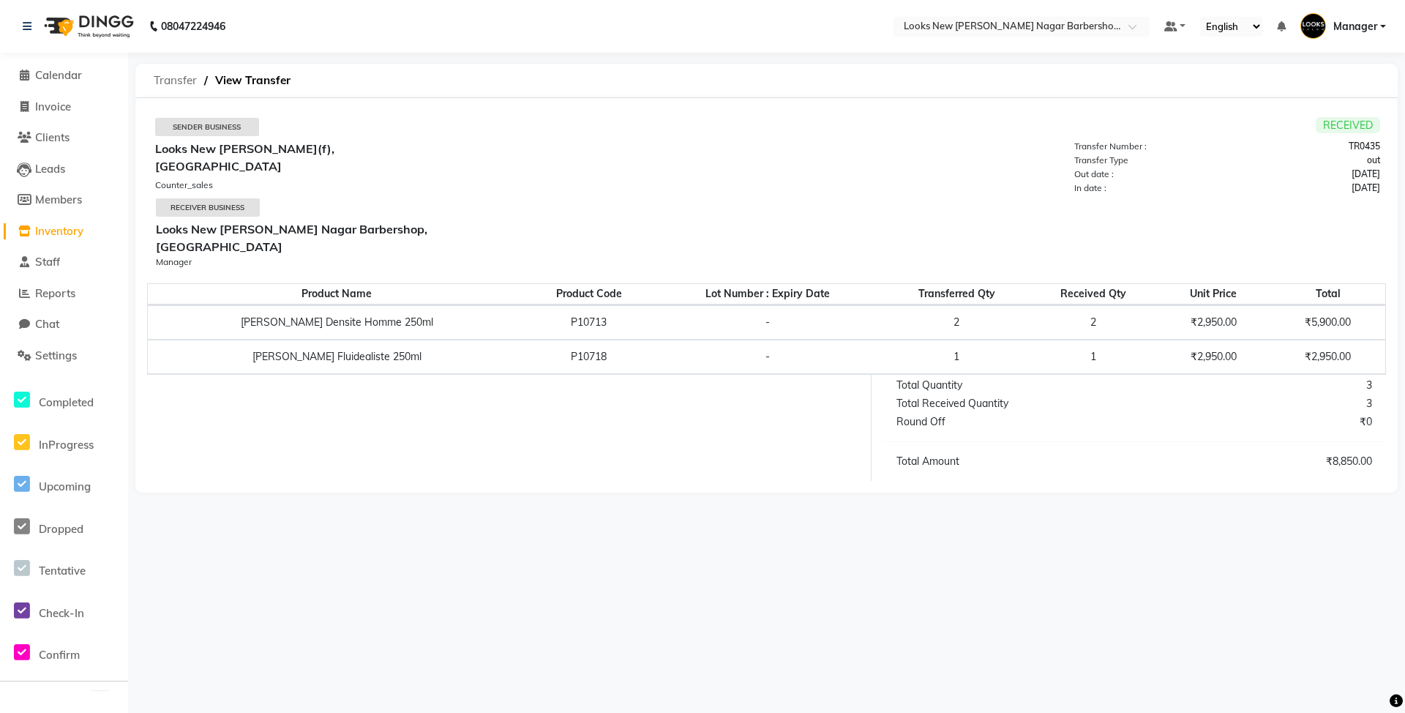
click at [179, 79] on span "Transfer" at bounding box center [175, 80] width 58 height 26
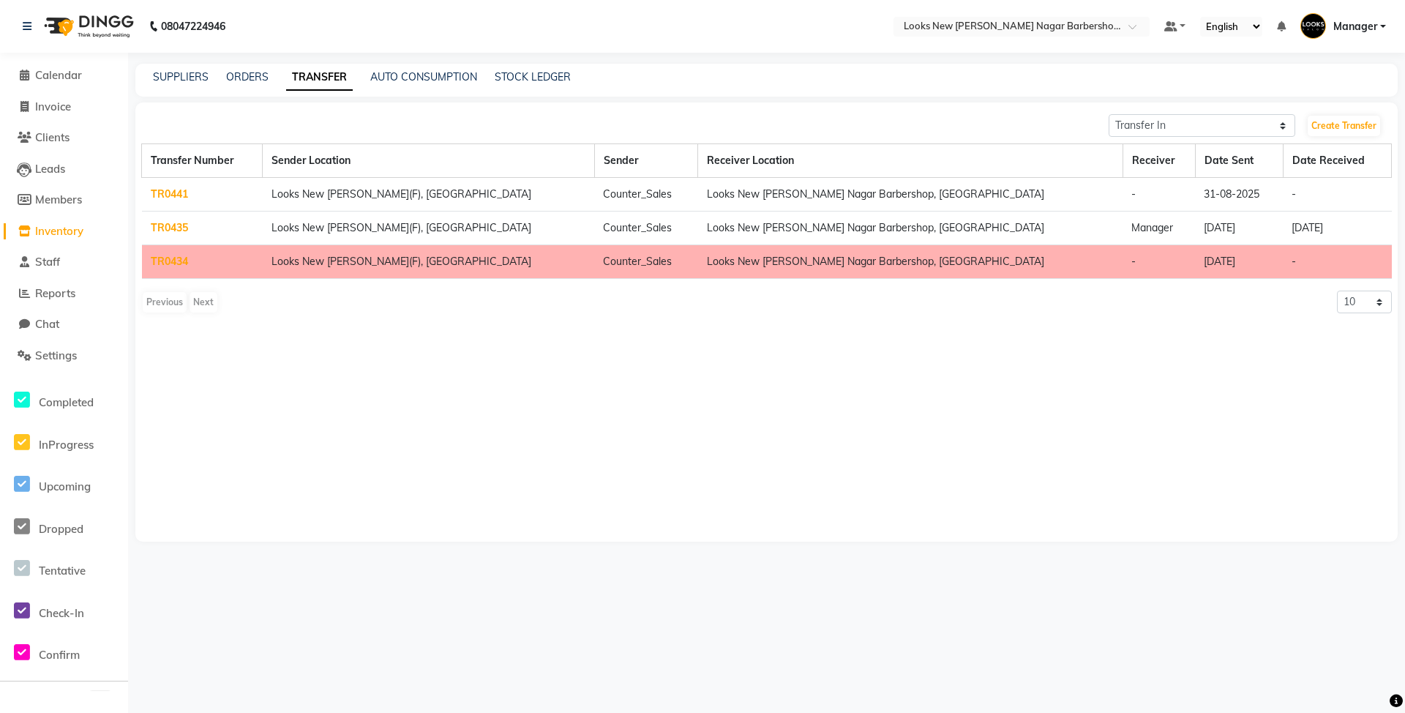
click at [168, 190] on link "TR0441" at bounding box center [169, 193] width 37 height 13
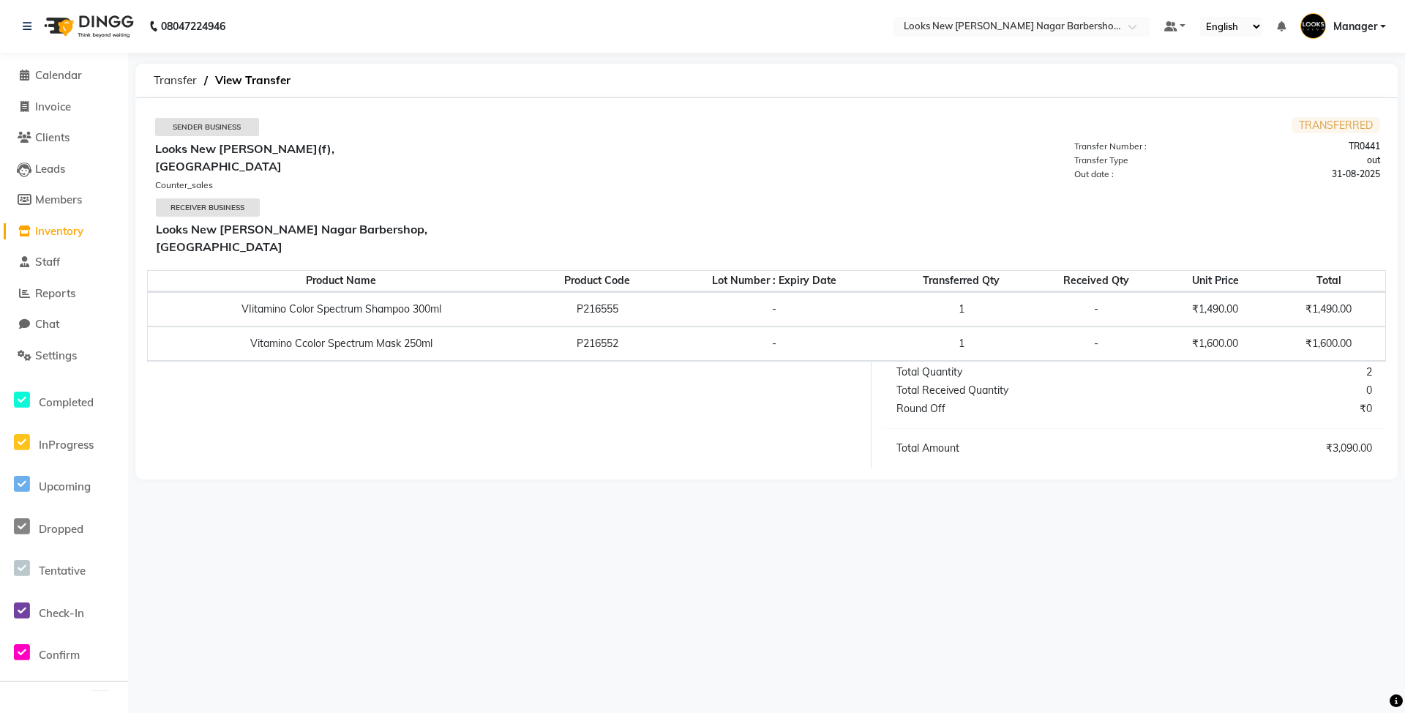
click at [1341, 121] on span "TRANSFERRED" at bounding box center [1336, 125] width 89 height 16
click at [1075, 144] on div "Transfer Number :" at bounding box center [1146, 146] width 162 height 13
click at [199, 127] on div "Sender Business" at bounding box center [207, 127] width 104 height 18
click at [200, 198] on div "Receiver Business" at bounding box center [208, 207] width 104 height 18
drag, startPoint x: 315, startPoint y: 252, endPoint x: 326, endPoint y: 263, distance: 16.6
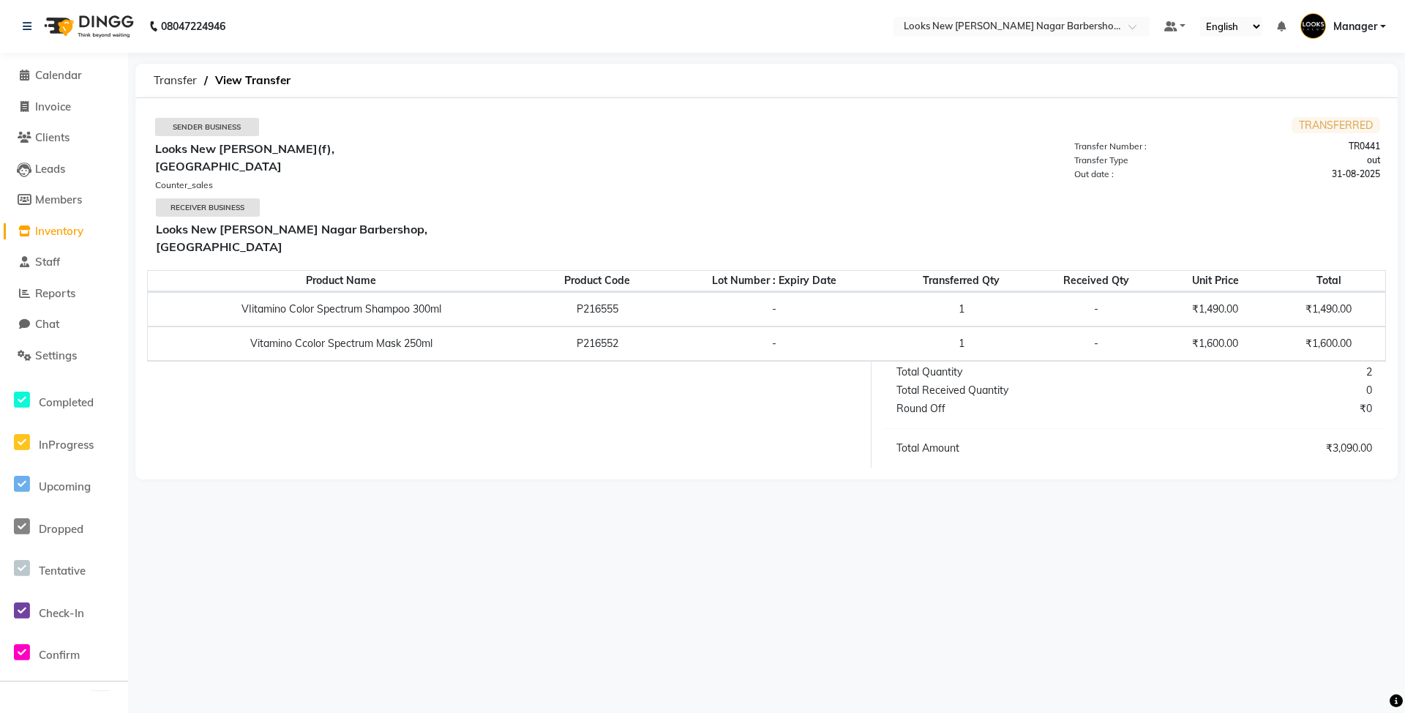
click at [318, 270] on table "Product Name Product Code Lot Number : Expiry Date Transferred Qty Received Qty…" at bounding box center [766, 315] width 1239 height 91
click at [341, 292] on td "VIitamino Color Spectrum Shampoo 300ml" at bounding box center [341, 309] width 387 height 34
click at [1285, 581] on div "08047224946 Select Location × Looks New [PERSON_NAME] Nagar Barbershop, [GEOGRA…" at bounding box center [702, 356] width 1405 height 713
click at [1403, 700] on div "08047224946 Select Location × Looks New [PERSON_NAME] Nagar Barbershop, [GEOGRA…" at bounding box center [702, 356] width 1405 height 713
click at [1394, 703] on icon at bounding box center [1396, 700] width 13 height 13
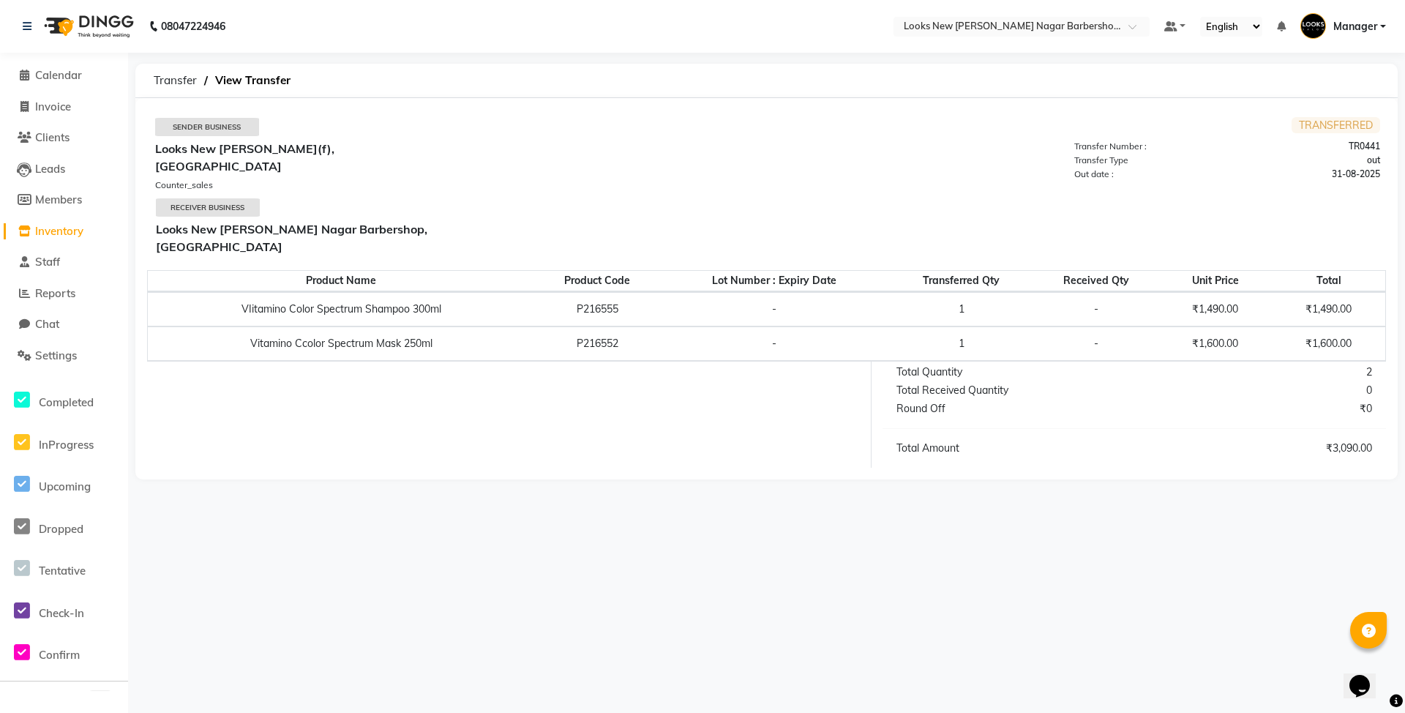
click at [1250, 635] on div "08047224946 Select Location × Looks New [PERSON_NAME] Nagar Barbershop, [GEOGRA…" at bounding box center [702, 356] width 1405 height 713
click at [1253, 625] on div "08047224946 Select Location × Looks New [PERSON_NAME] Nagar Barbershop, [GEOGRA…" at bounding box center [702, 356] width 1405 height 713
click at [1254, 622] on div "08047224946 Select Location × Looks New [PERSON_NAME] Nagar Barbershop, [GEOGRA…" at bounding box center [702, 356] width 1405 height 713
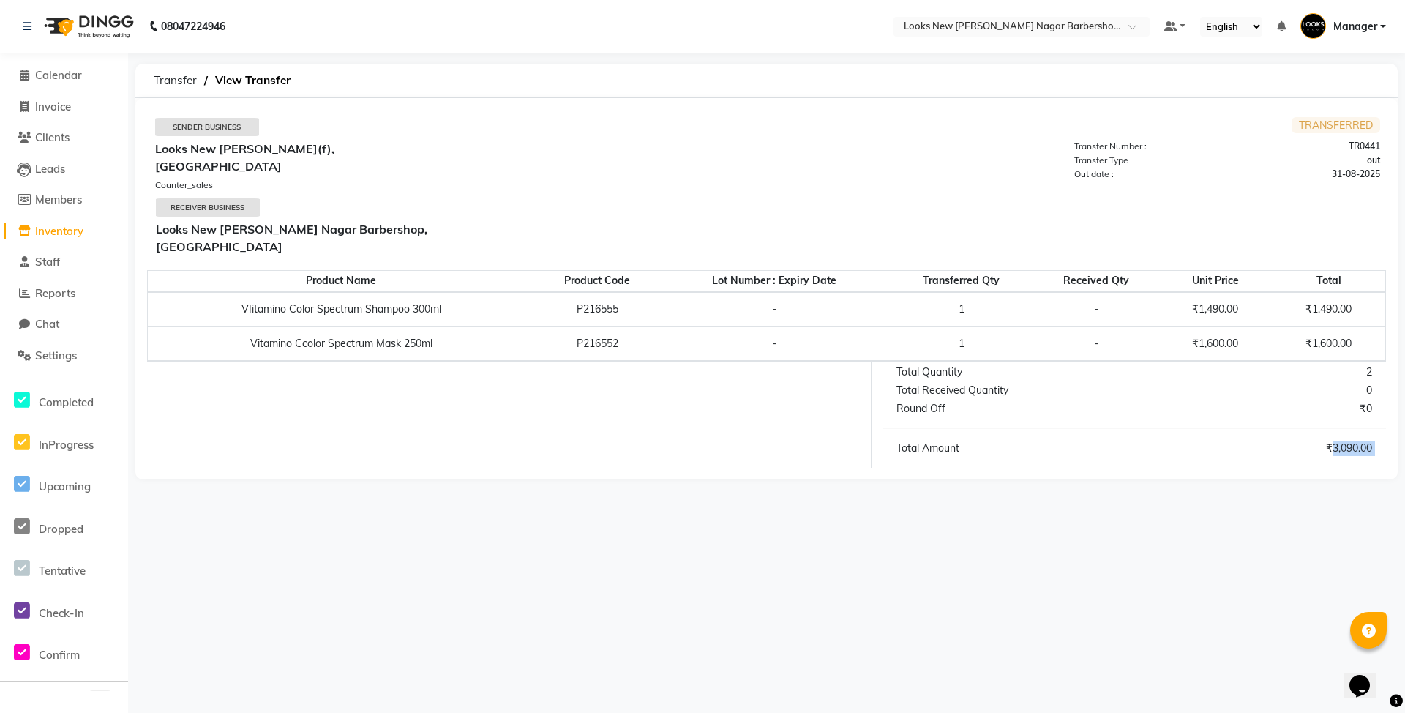
click at [1254, 622] on div "08047224946 Select Location × Looks New [PERSON_NAME] Nagar Barbershop, [GEOGRA…" at bounding box center [702, 356] width 1405 height 713
click at [1335, 130] on span "TRANSFERRED" at bounding box center [1336, 125] width 89 height 16
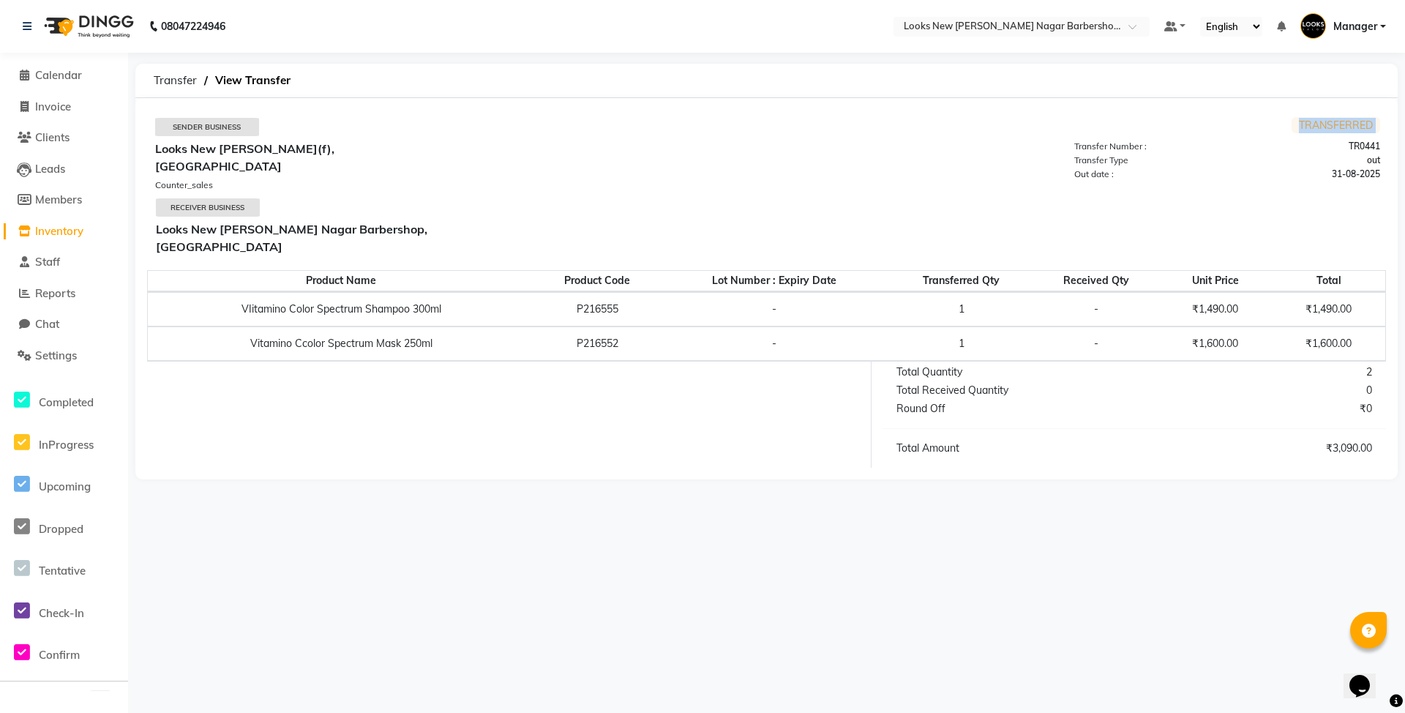
click at [1335, 130] on span "TRANSFERRED" at bounding box center [1336, 125] width 89 height 16
click at [1332, 129] on span "TRANSFERRED" at bounding box center [1336, 125] width 89 height 16
drag, startPoint x: 1332, startPoint y: 129, endPoint x: 891, endPoint y: 133, distance: 442.0
click at [891, 133] on td "TRANSFERRED Transfer Number : TR0441 Transfer Type out Out date : [DATE]" at bounding box center [1073, 190] width 612 height 146
click at [62, 80] on span "Calendar" at bounding box center [58, 75] width 47 height 14
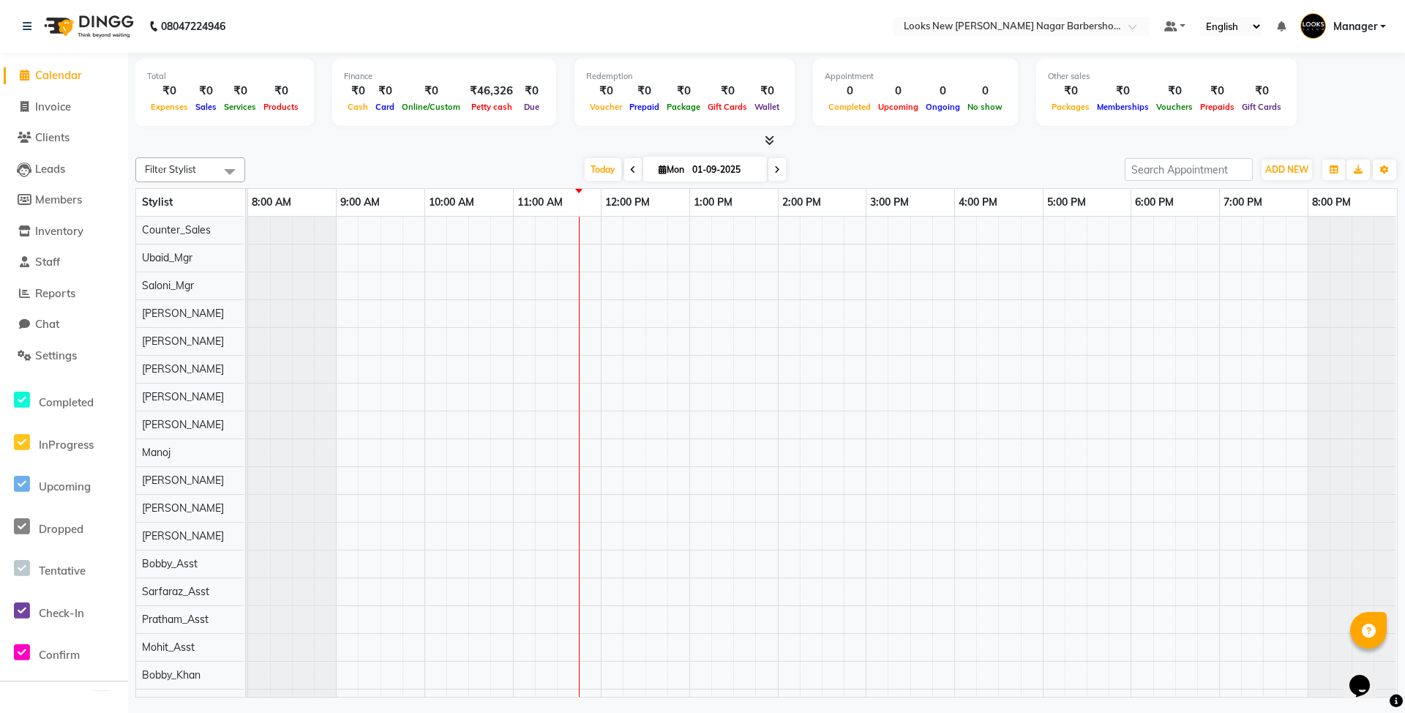
click at [1394, 707] on icon at bounding box center [1396, 700] width 13 height 13
click at [771, 141] on icon at bounding box center [770, 140] width 10 height 11
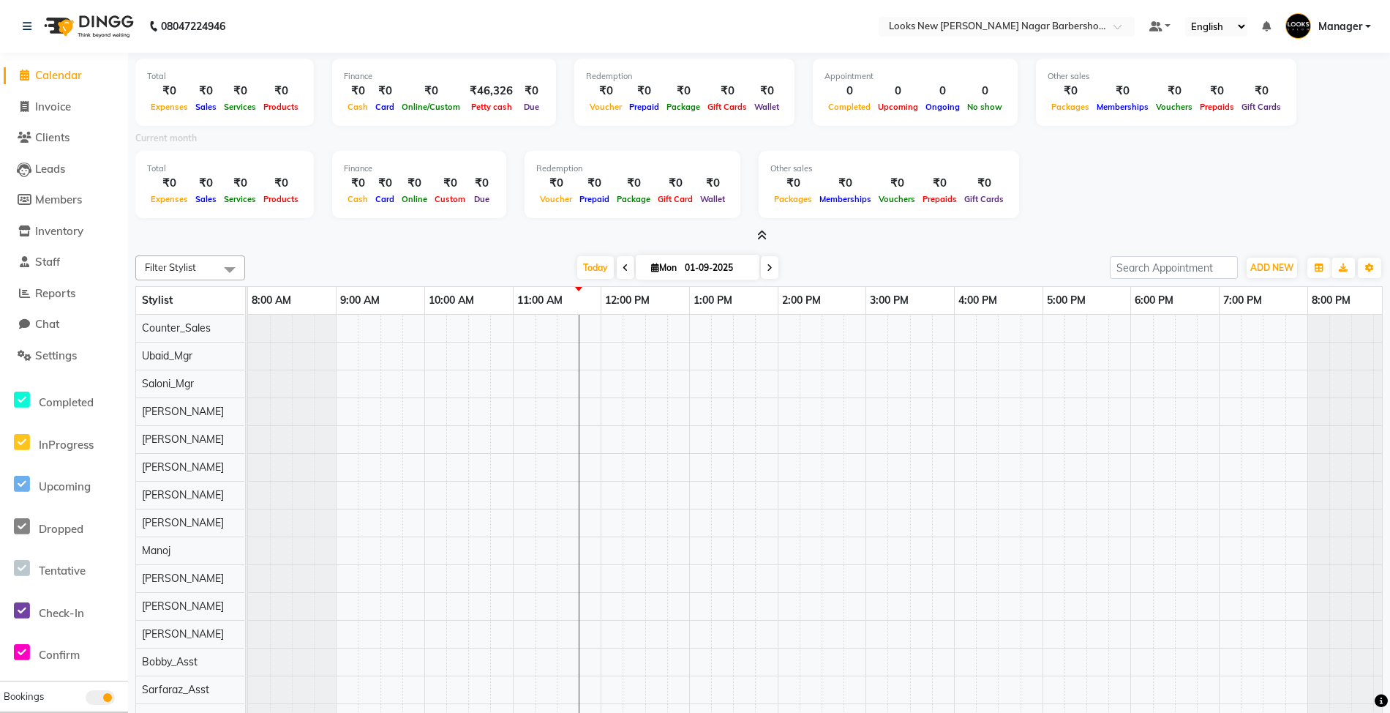
click at [755, 233] on span at bounding box center [758, 235] width 15 height 15
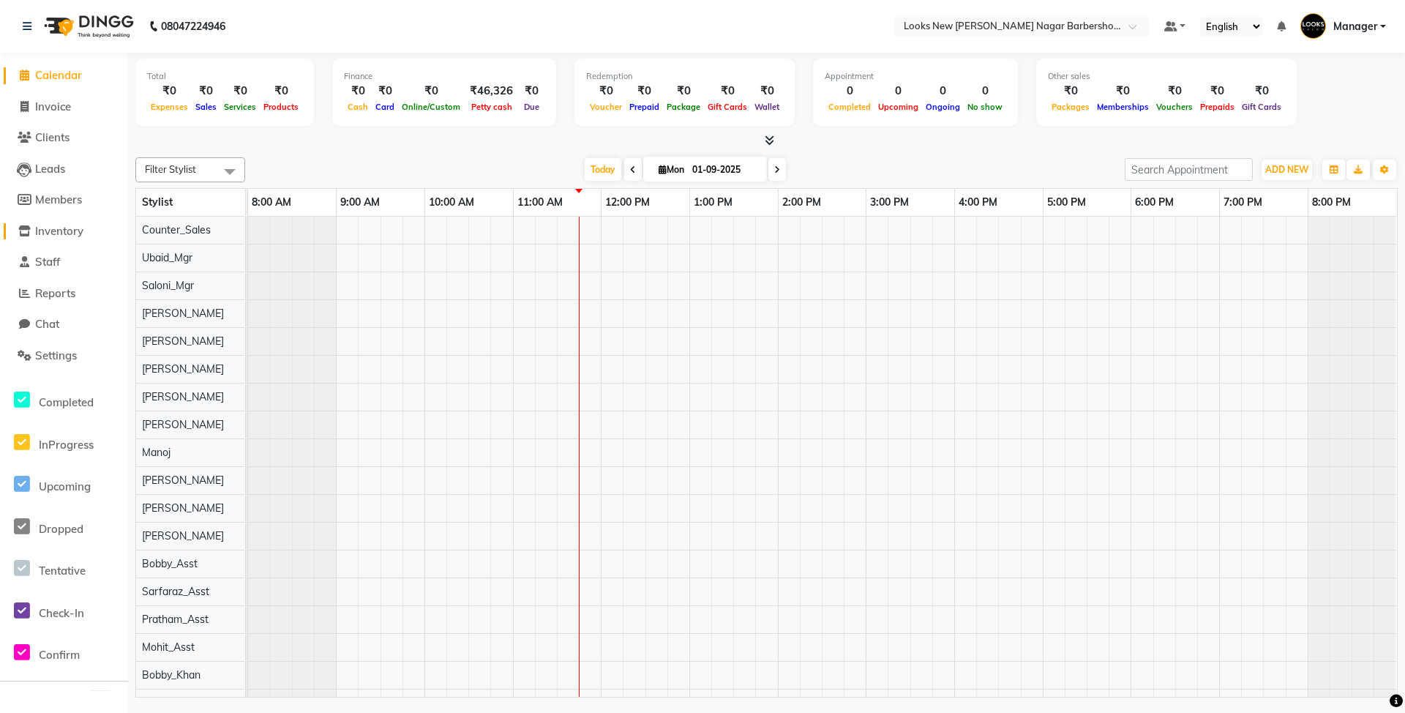
click at [59, 233] on span "Inventory" at bounding box center [59, 231] width 48 height 14
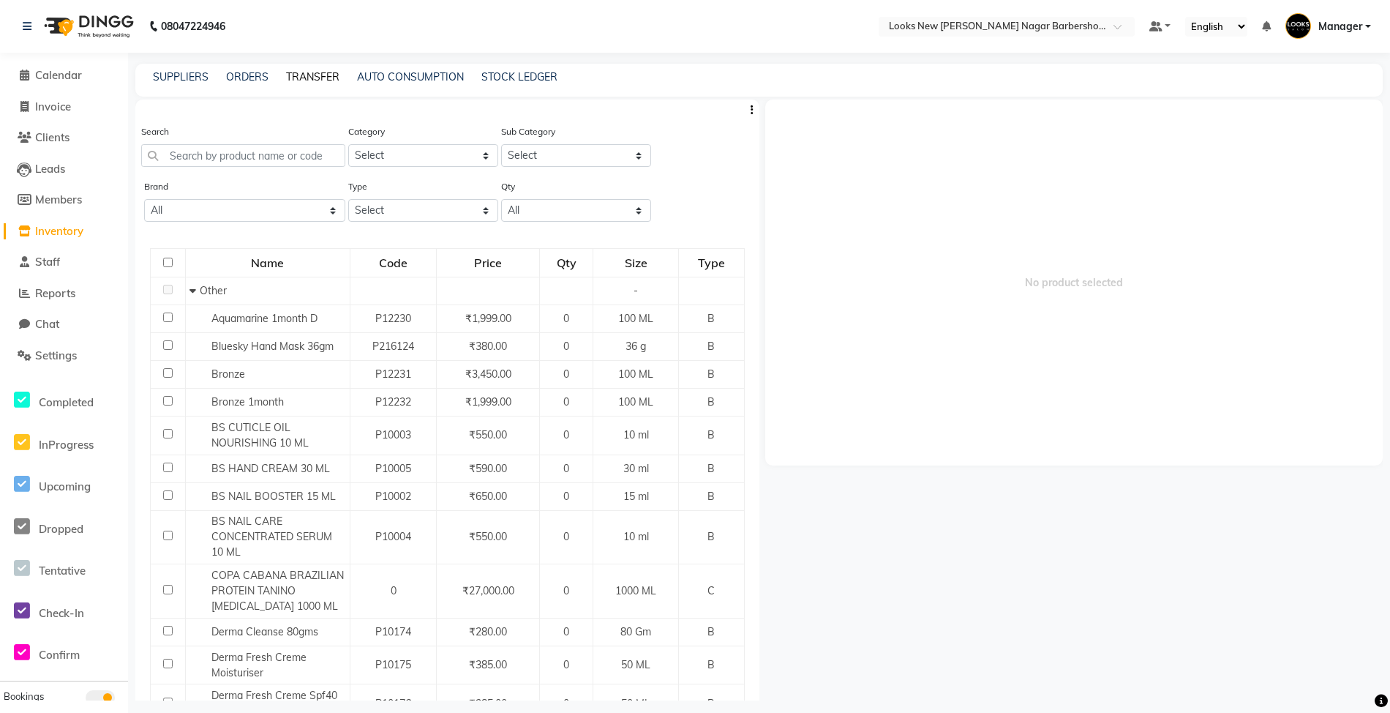
click at [332, 78] on link "TRANSFER" at bounding box center [312, 76] width 53 height 13
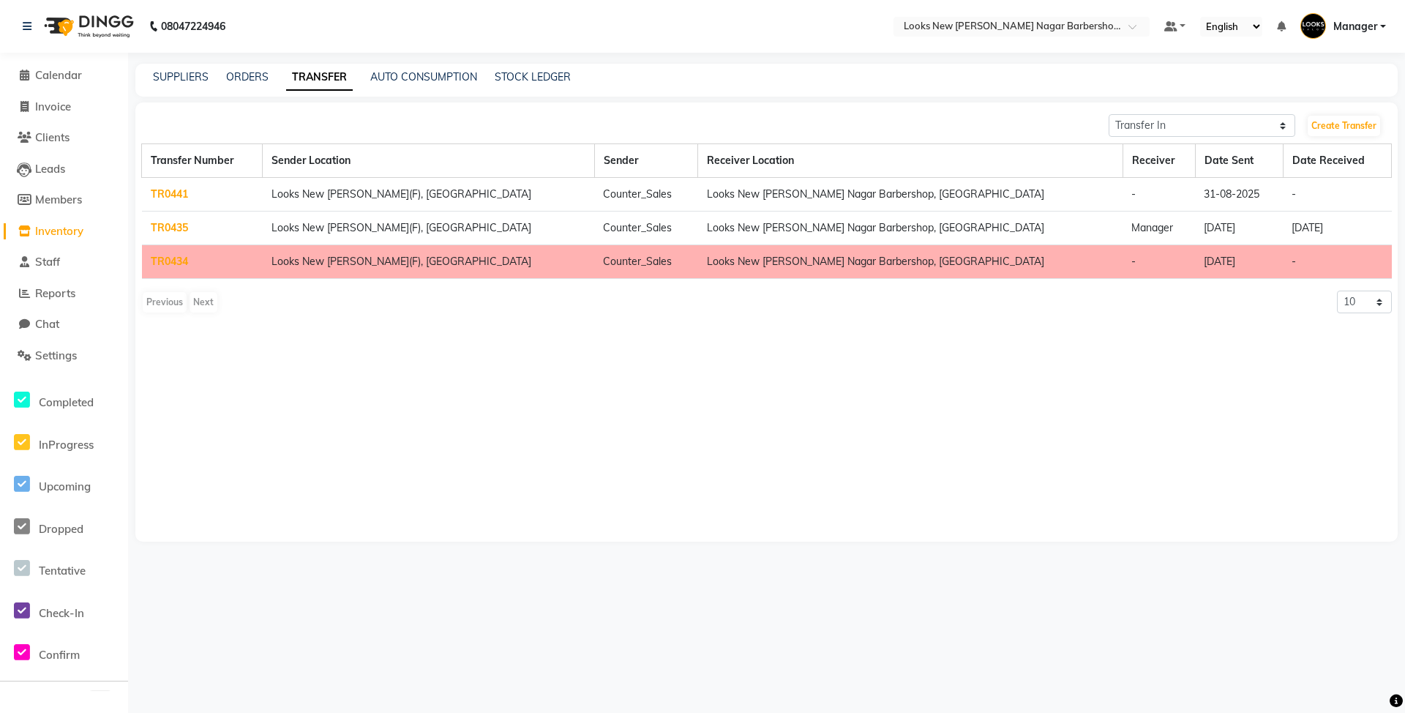
click at [1285, 200] on td "-" at bounding box center [1337, 195] width 108 height 34
click at [1223, 129] on select "Transfer In Transfer Out" at bounding box center [1202, 125] width 187 height 23
select select "sender"
click at [1109, 114] on select "Transfer In Transfer Out" at bounding box center [1202, 125] width 187 height 23
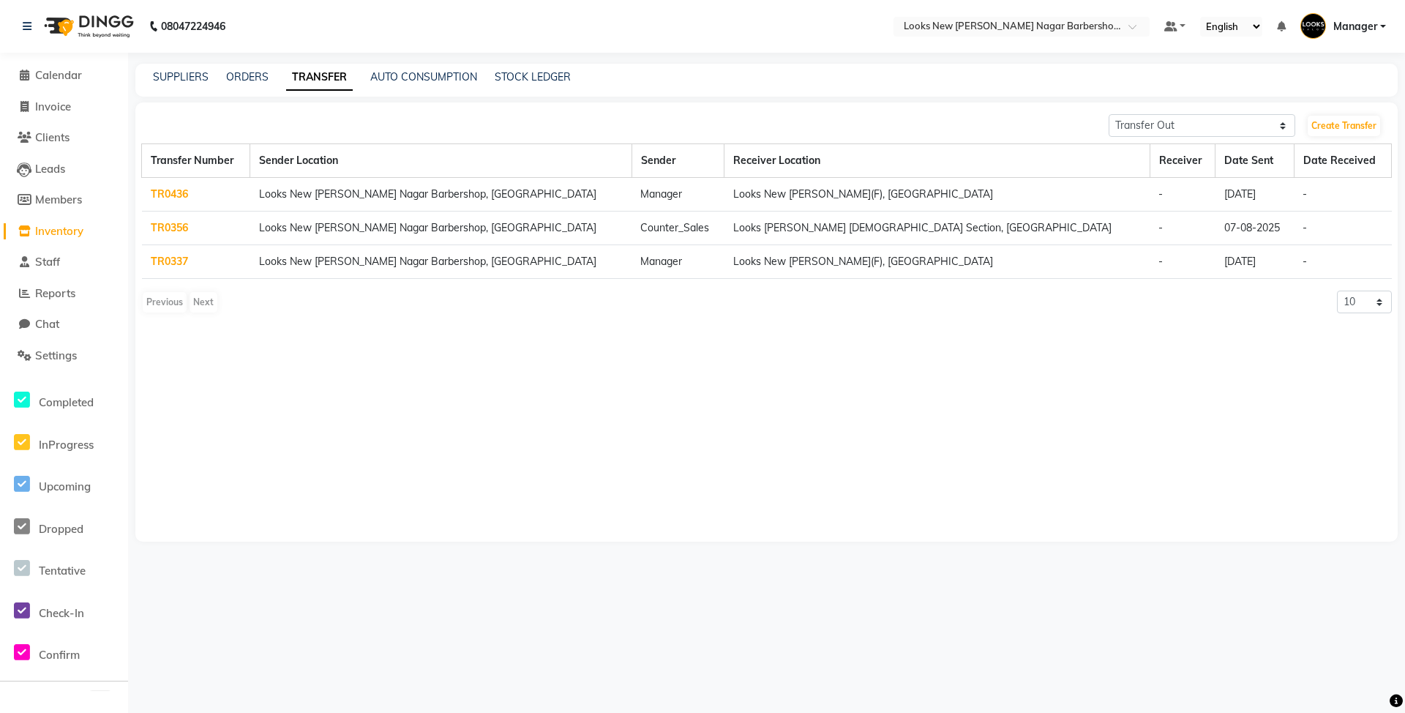
click at [159, 261] on link "TR0337" at bounding box center [169, 261] width 37 height 13
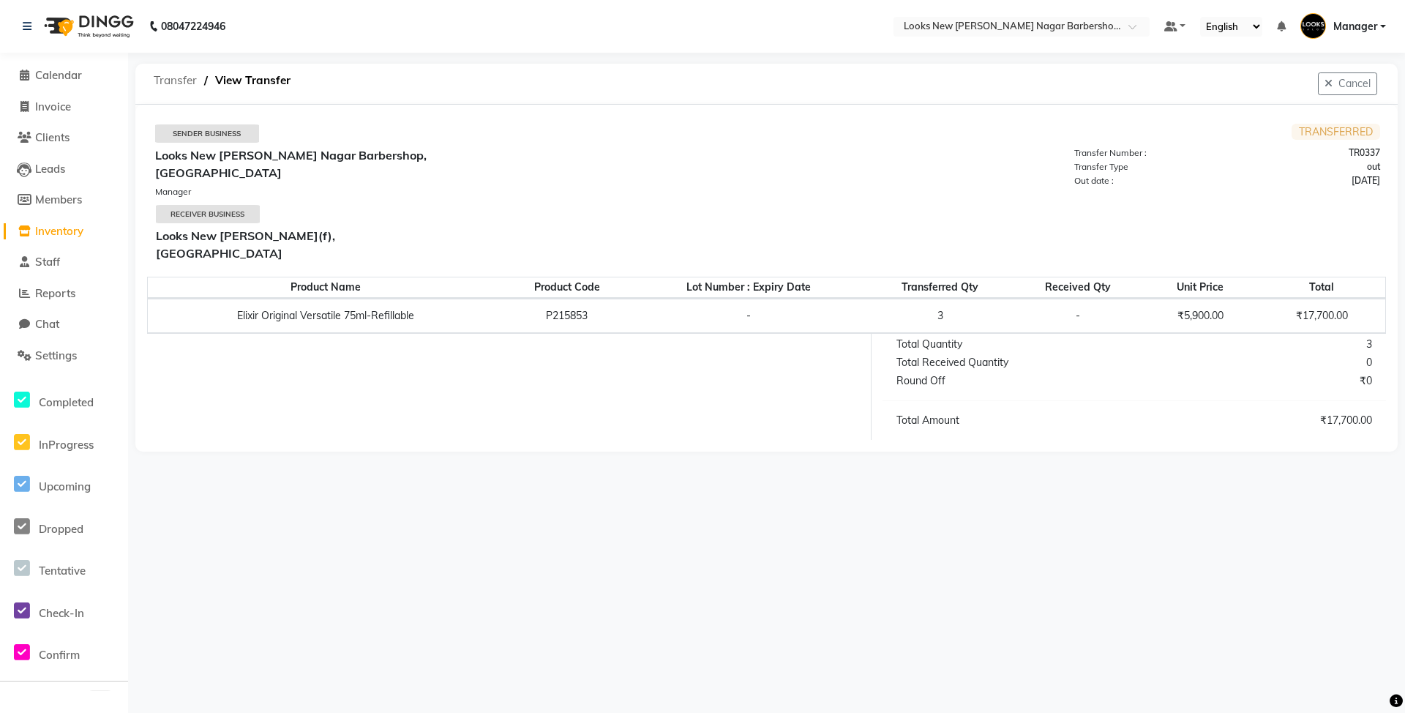
click at [171, 83] on span "Transfer" at bounding box center [175, 80] width 58 height 26
select select "sender"
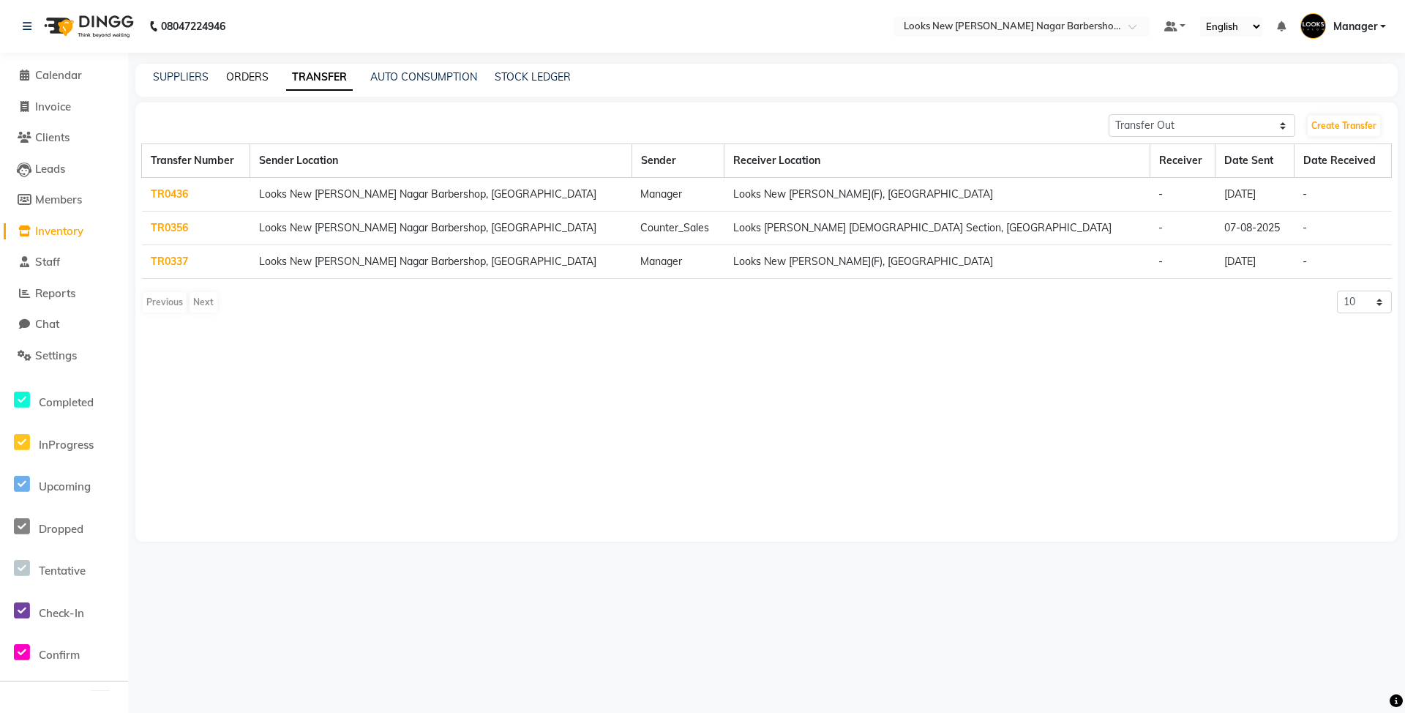
click at [229, 82] on link "ORDERS" at bounding box center [247, 76] width 42 height 13
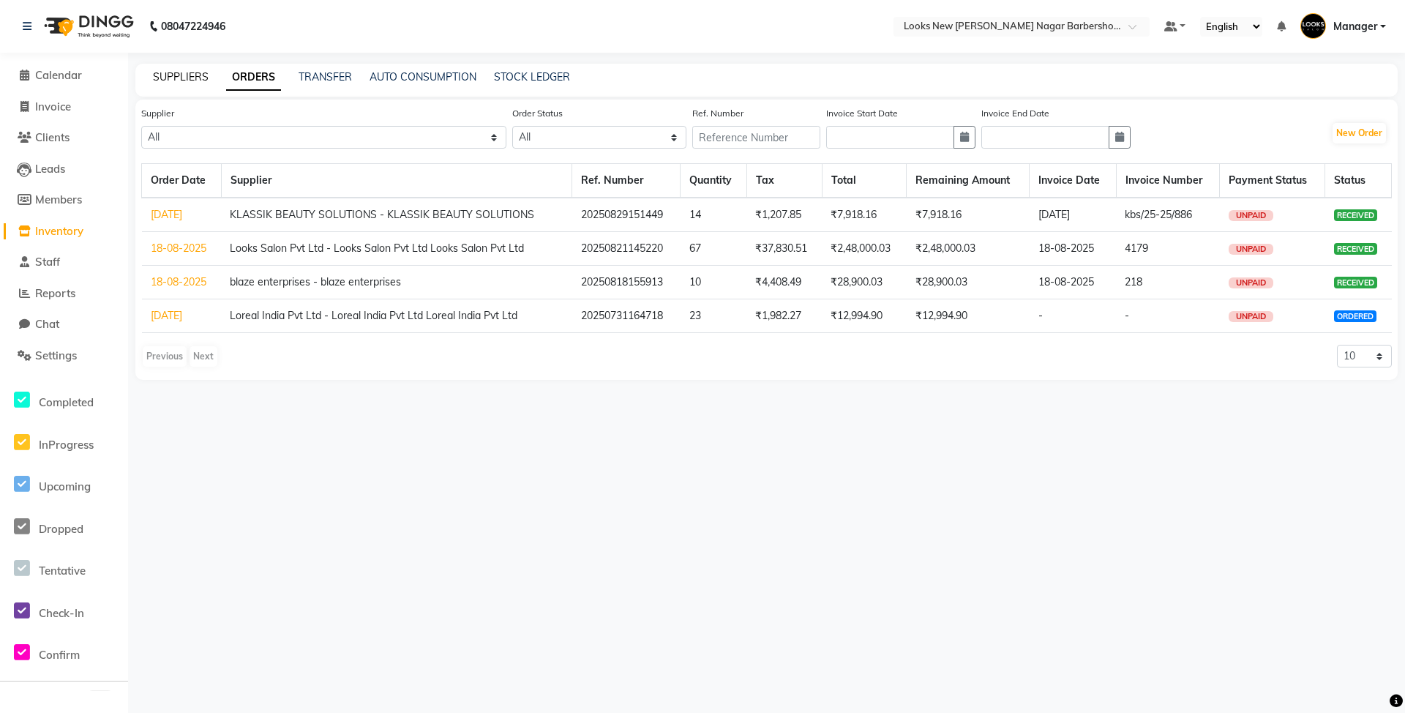
click at [191, 82] on link "SUPPLIERS" at bounding box center [181, 76] width 56 height 13
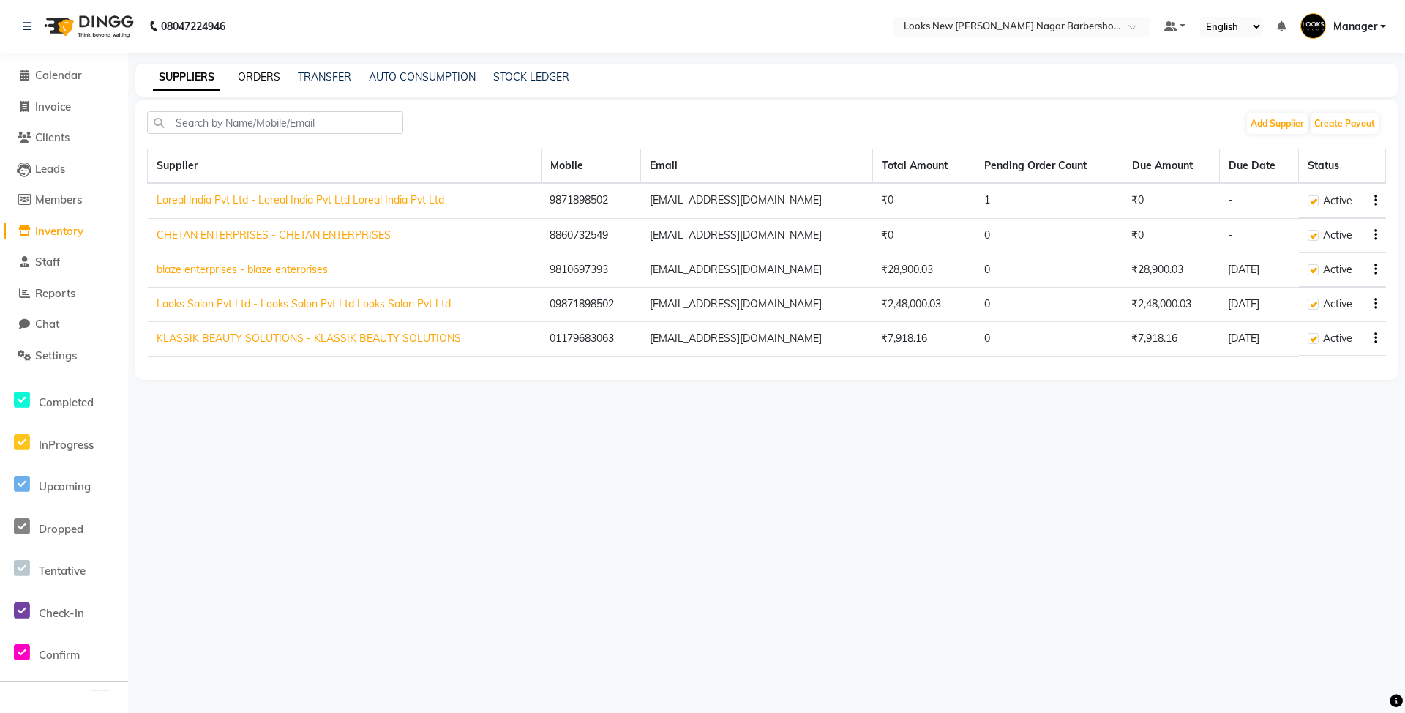
click at [258, 78] on link "ORDERS" at bounding box center [259, 76] width 42 height 13
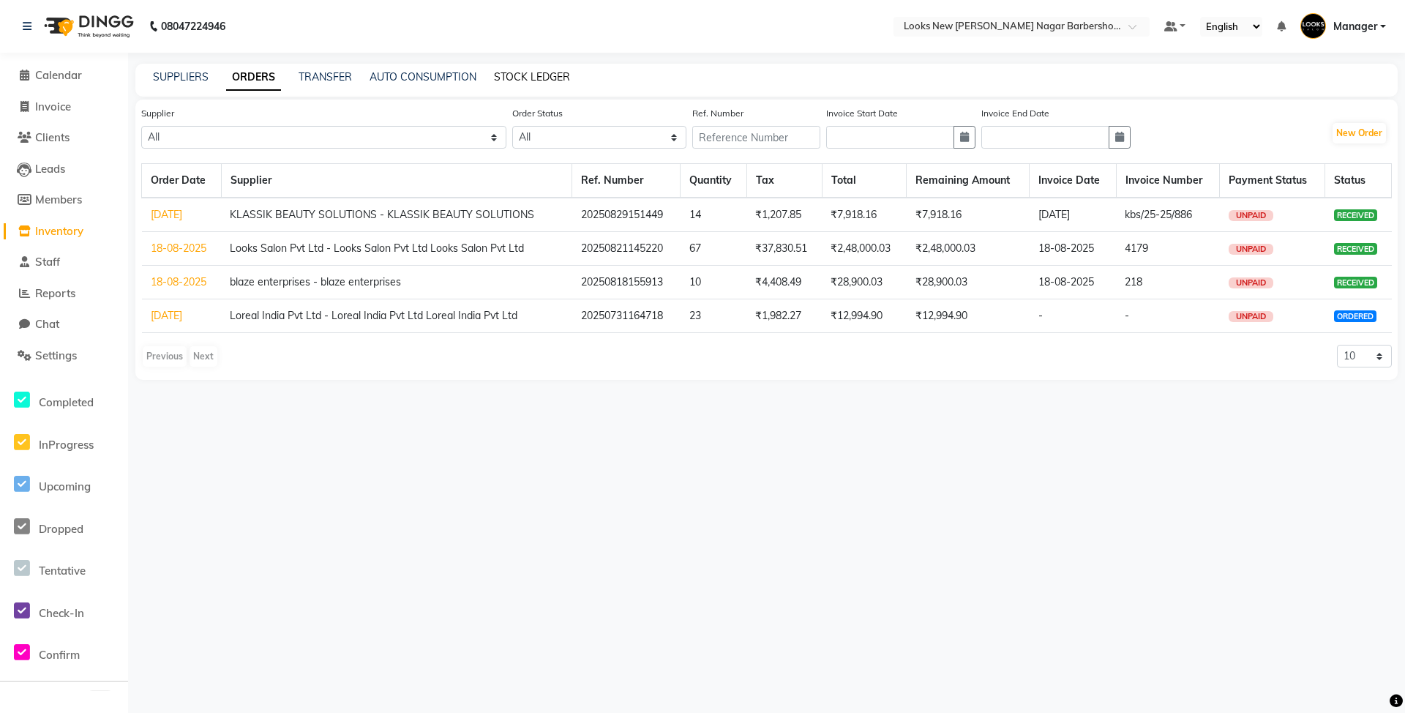
click at [519, 77] on link "STOCK LEDGER" at bounding box center [532, 76] width 76 height 13
select select "all"
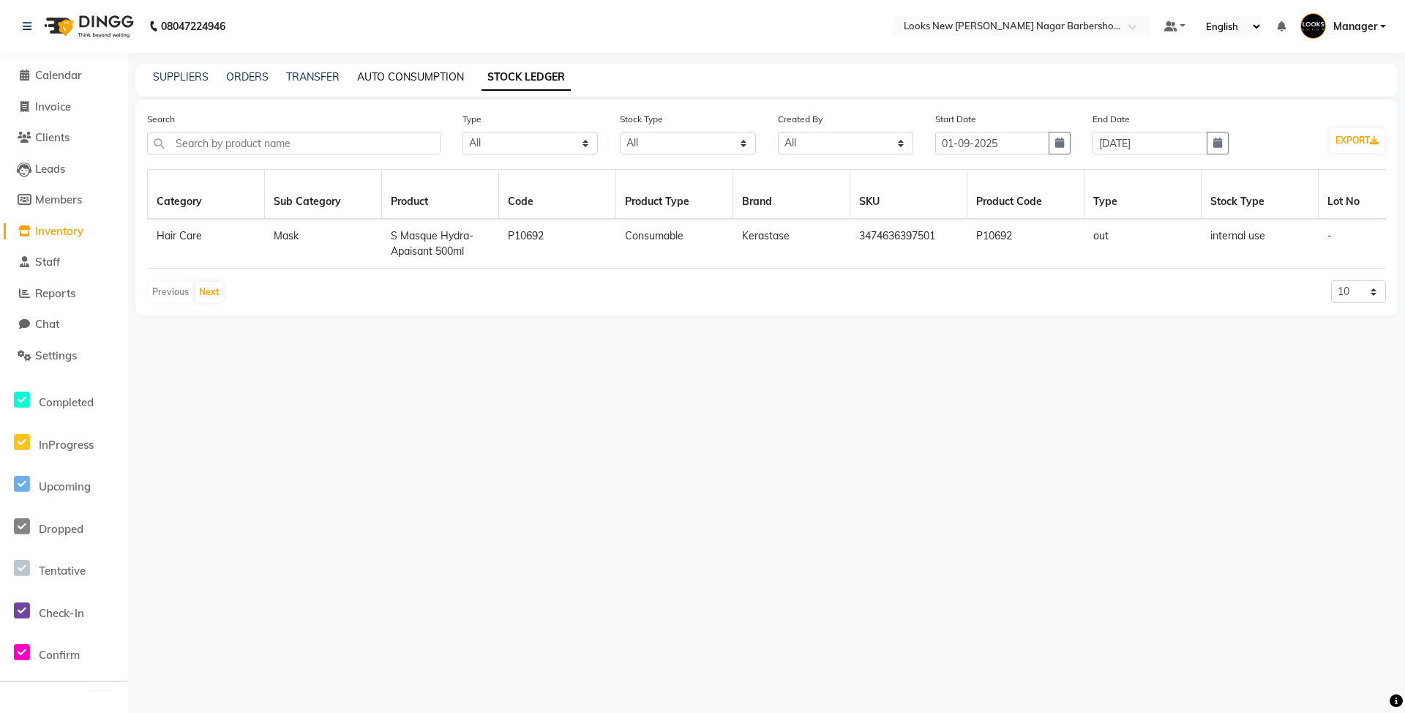
click at [385, 76] on link "AUTO CONSUMPTION" at bounding box center [410, 76] width 107 height 13
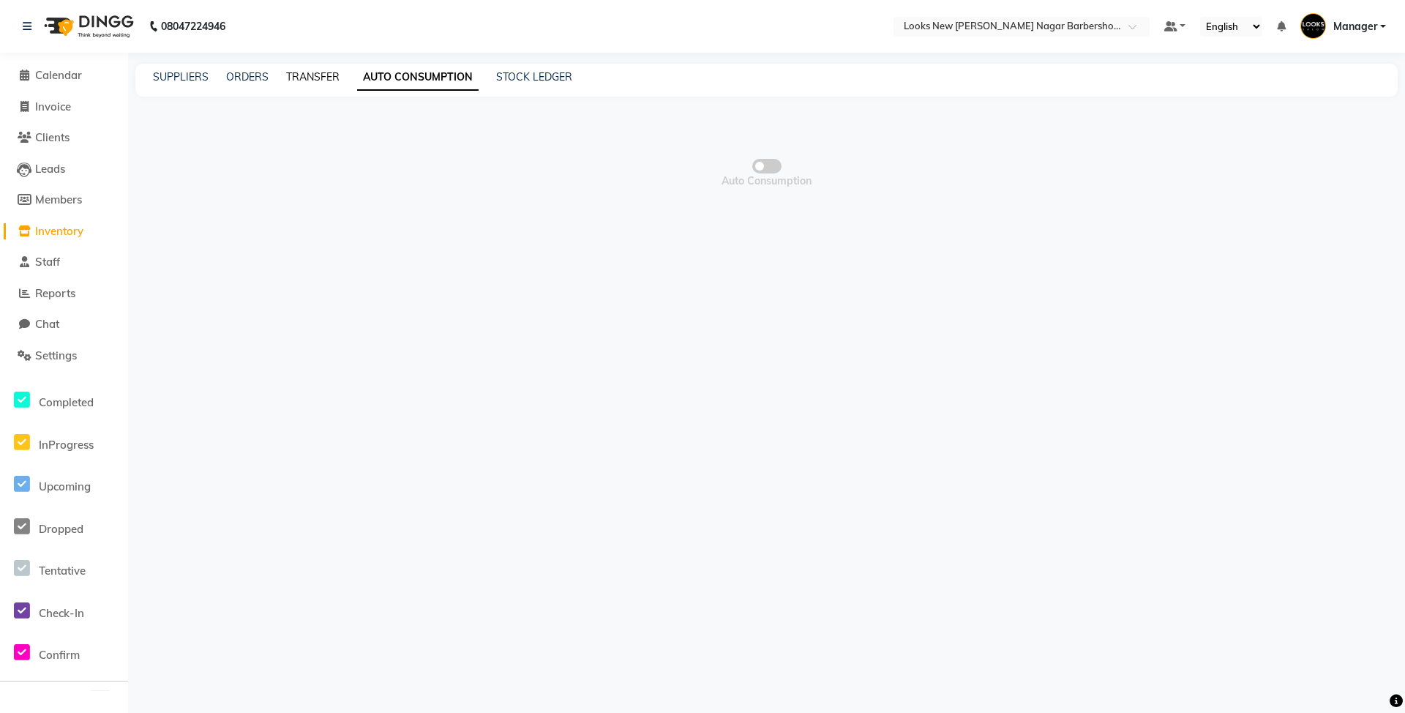
click at [311, 80] on link "TRANSFER" at bounding box center [312, 76] width 53 height 13
select select "sender"
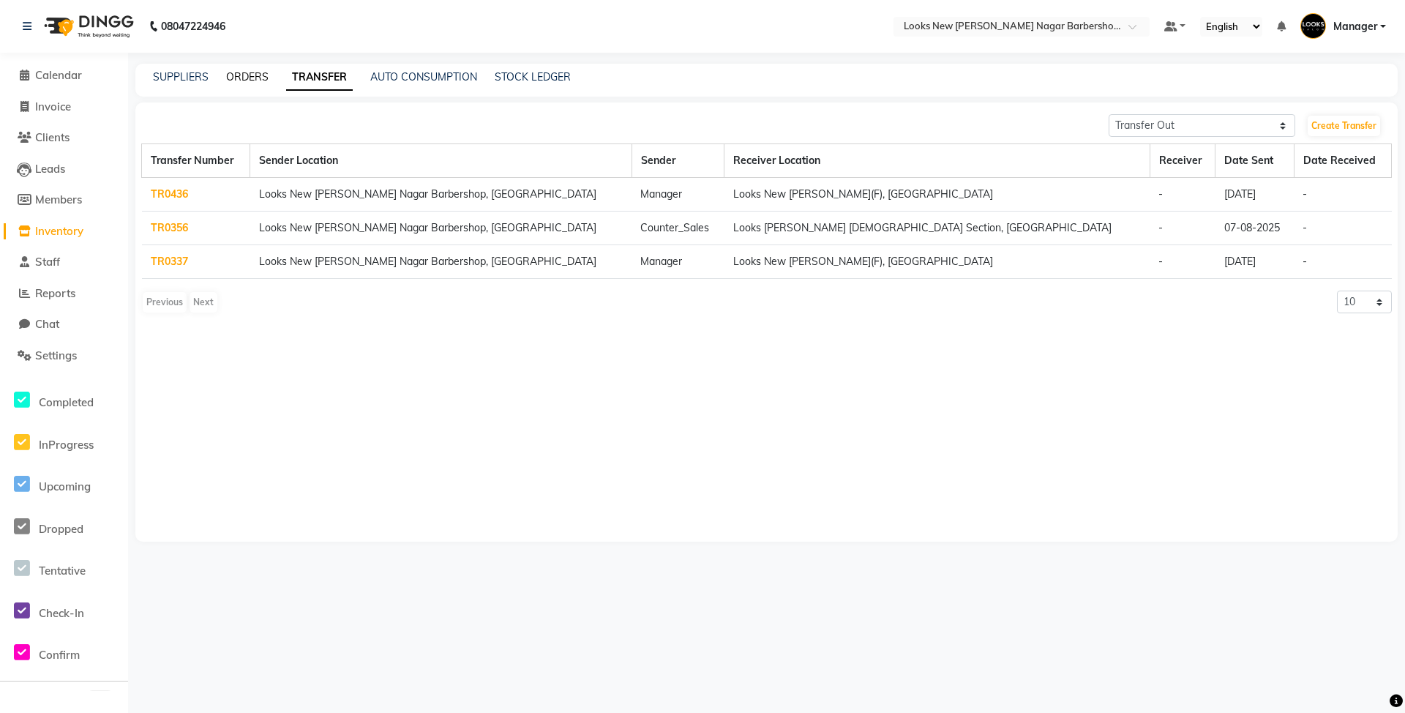
drag, startPoint x: 261, startPoint y: 82, endPoint x: 239, endPoint y: 83, distance: 22.7
click at [260, 82] on link "ORDERS" at bounding box center [247, 76] width 42 height 13
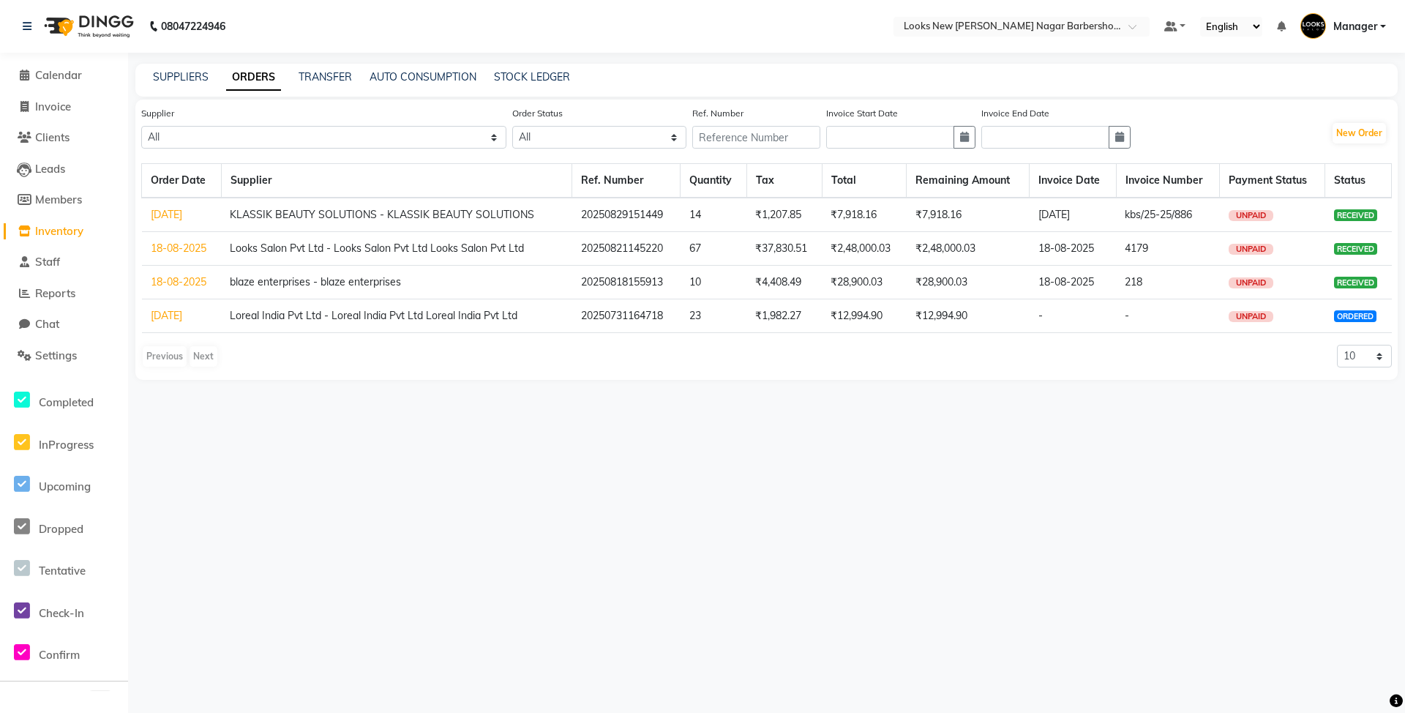
click at [181, 83] on div "SUPPLIERS" at bounding box center [181, 77] width 56 height 15
click at [171, 76] on link "SUPPLIERS" at bounding box center [181, 76] width 56 height 13
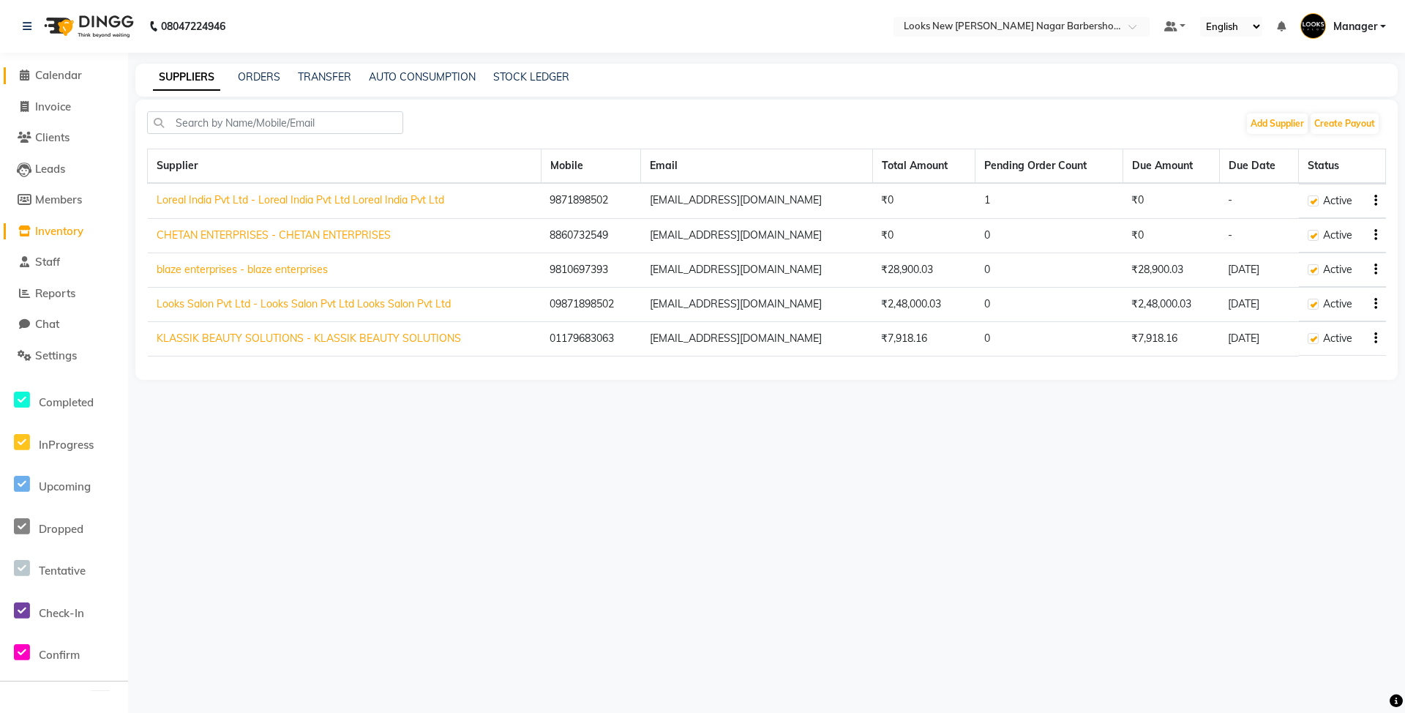
click at [79, 83] on link "Calendar" at bounding box center [64, 75] width 121 height 17
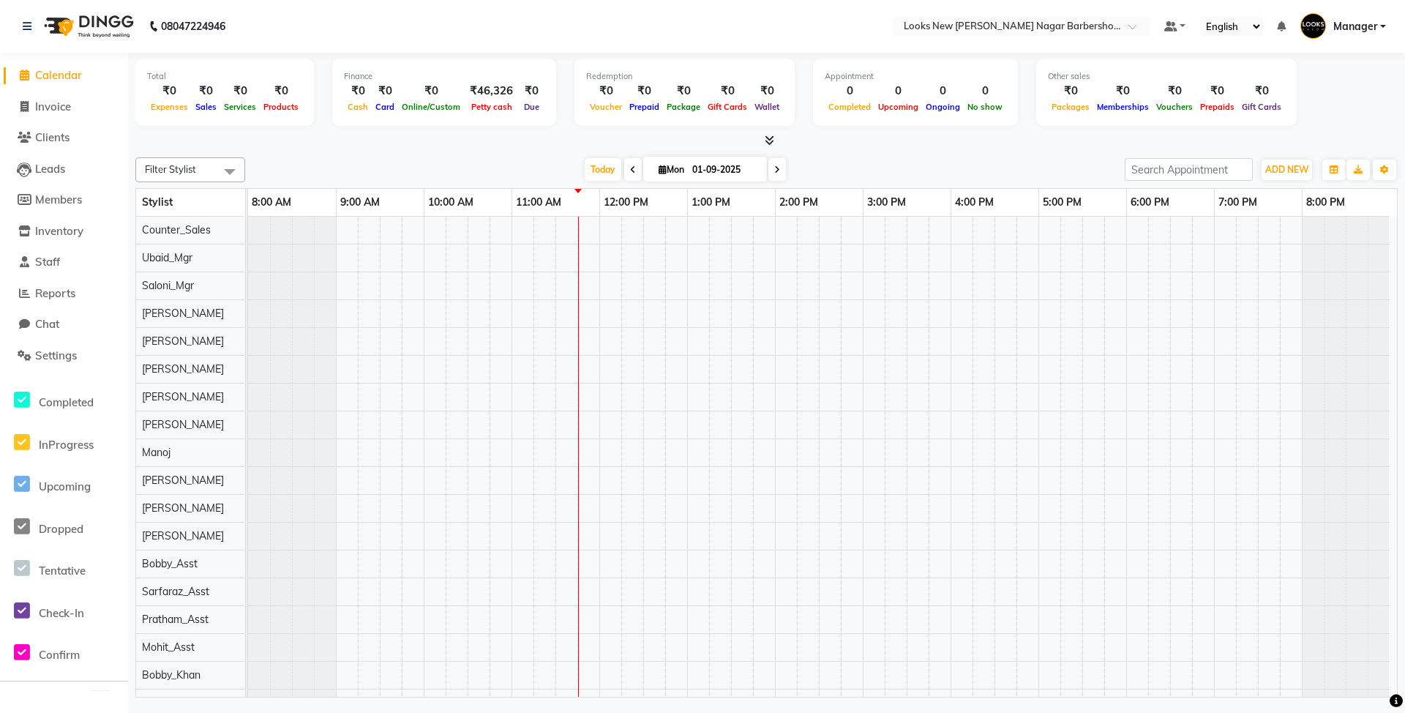
click at [770, 138] on icon at bounding box center [770, 140] width 10 height 11
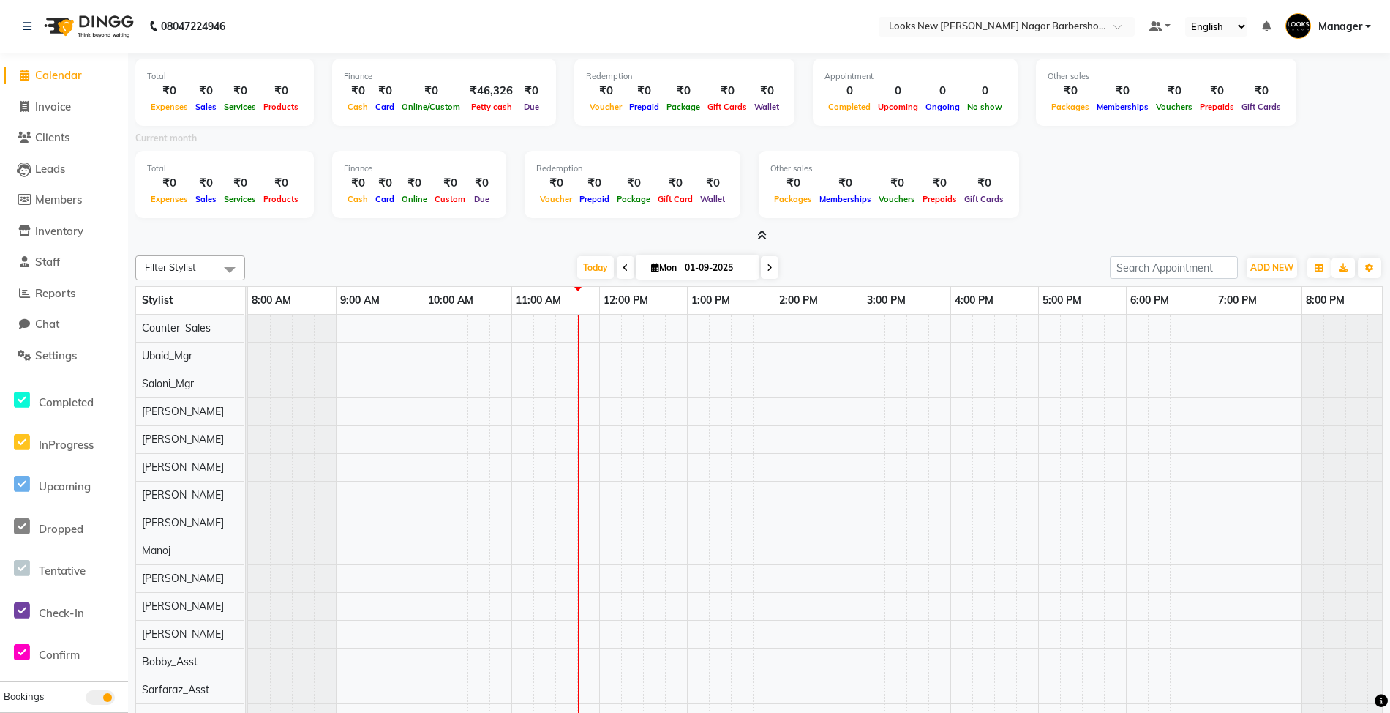
click at [759, 236] on icon at bounding box center [762, 235] width 10 height 11
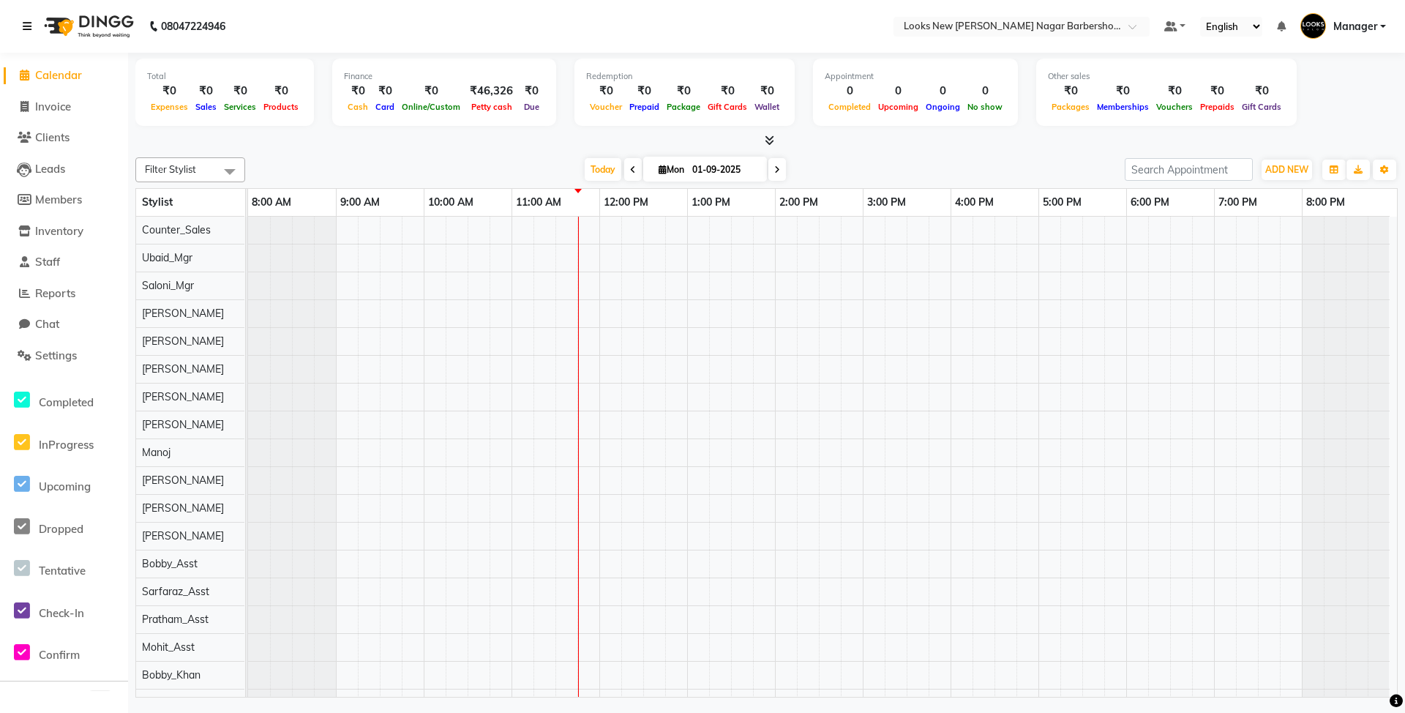
click at [25, 29] on icon at bounding box center [27, 26] width 9 height 10
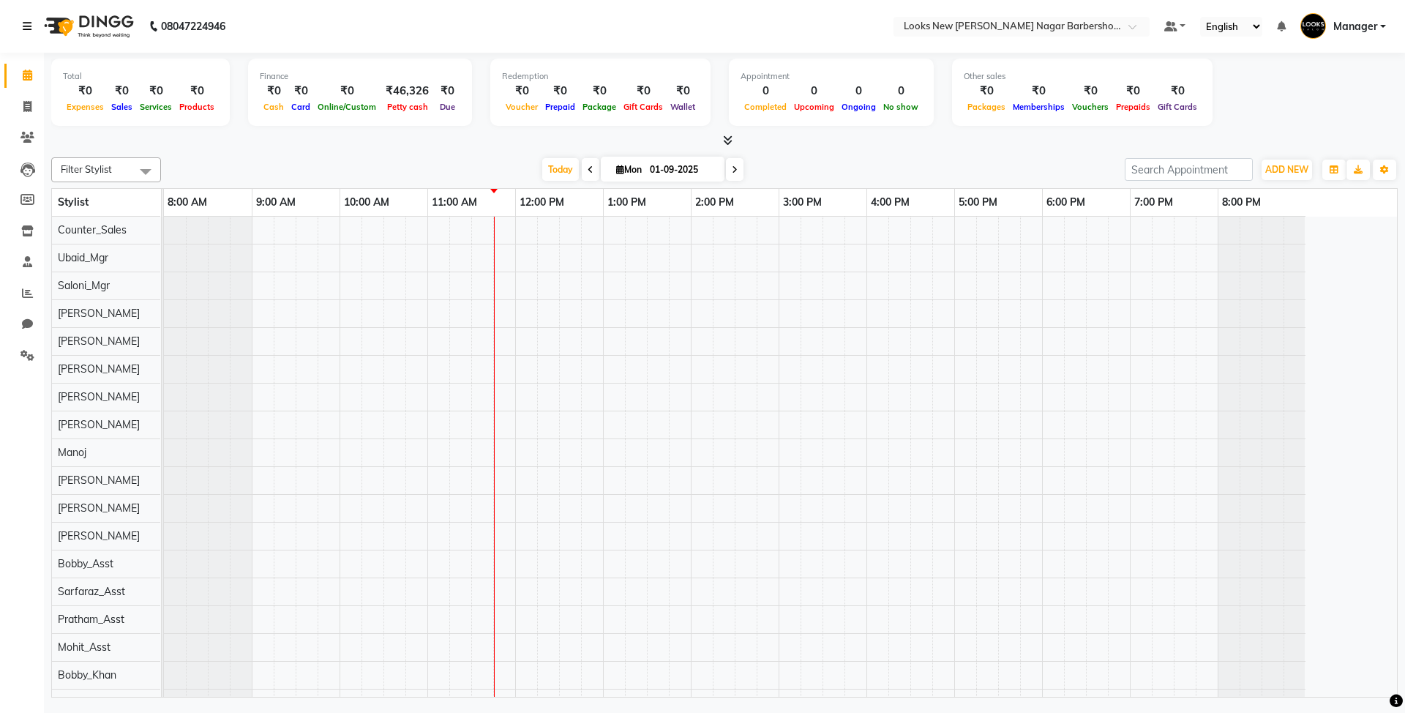
click at [25, 30] on icon at bounding box center [27, 26] width 9 height 10
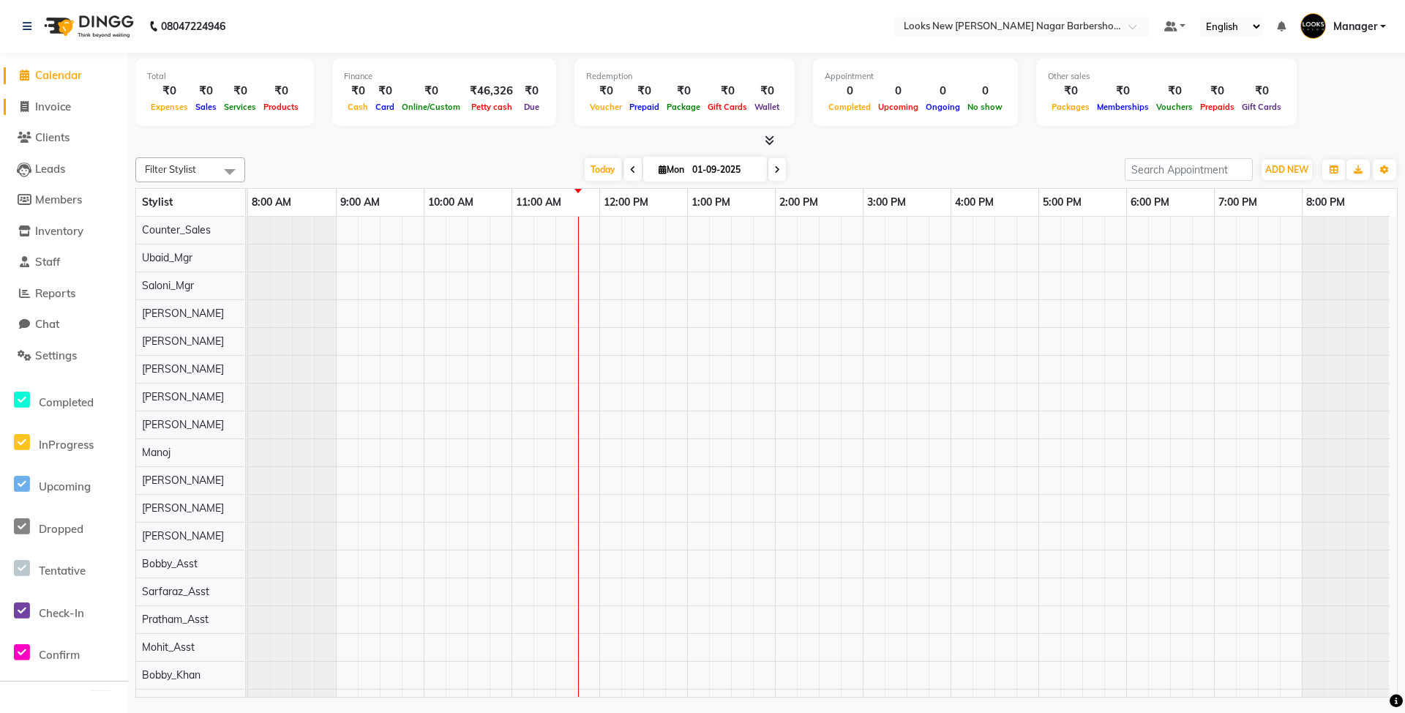
click at [50, 103] on span "Invoice" at bounding box center [53, 107] width 36 height 14
select select "service"
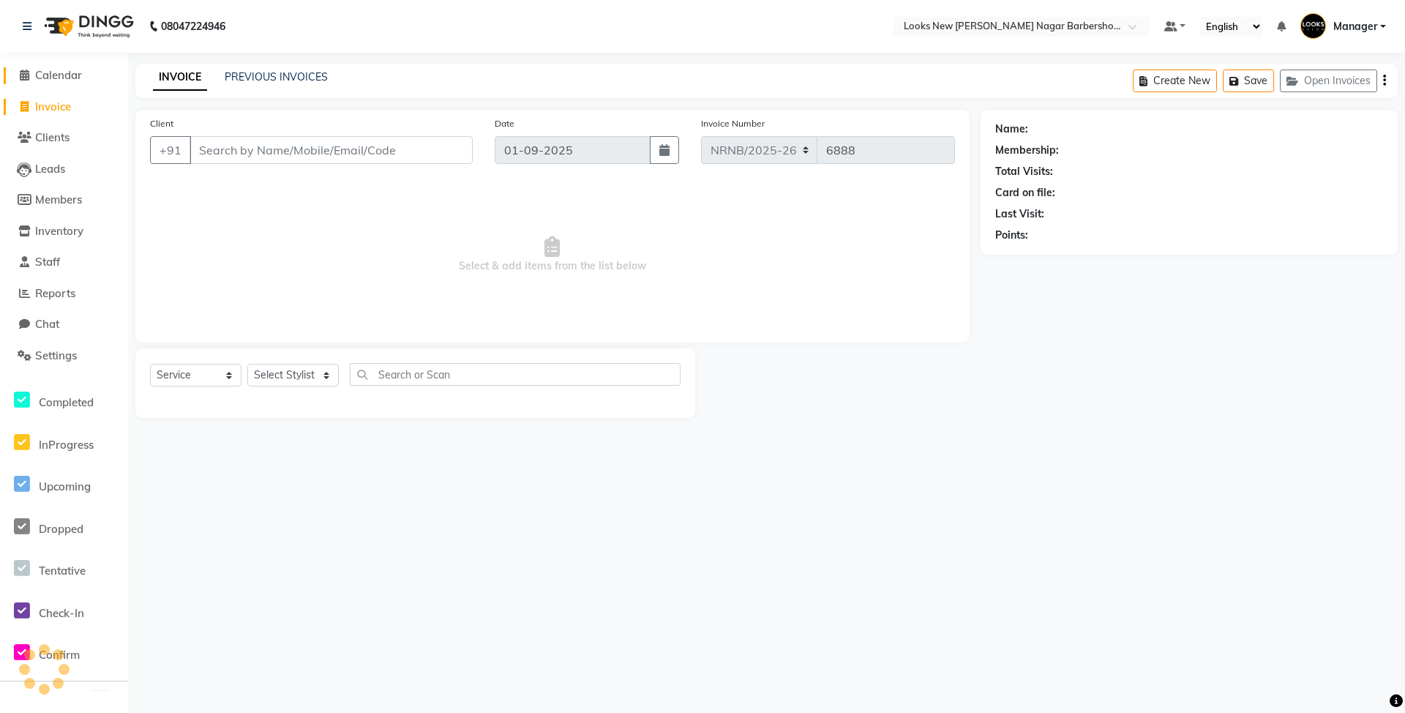
click at [53, 68] on span "Calendar" at bounding box center [58, 75] width 47 height 14
